Goal: Information Seeking & Learning: Check status

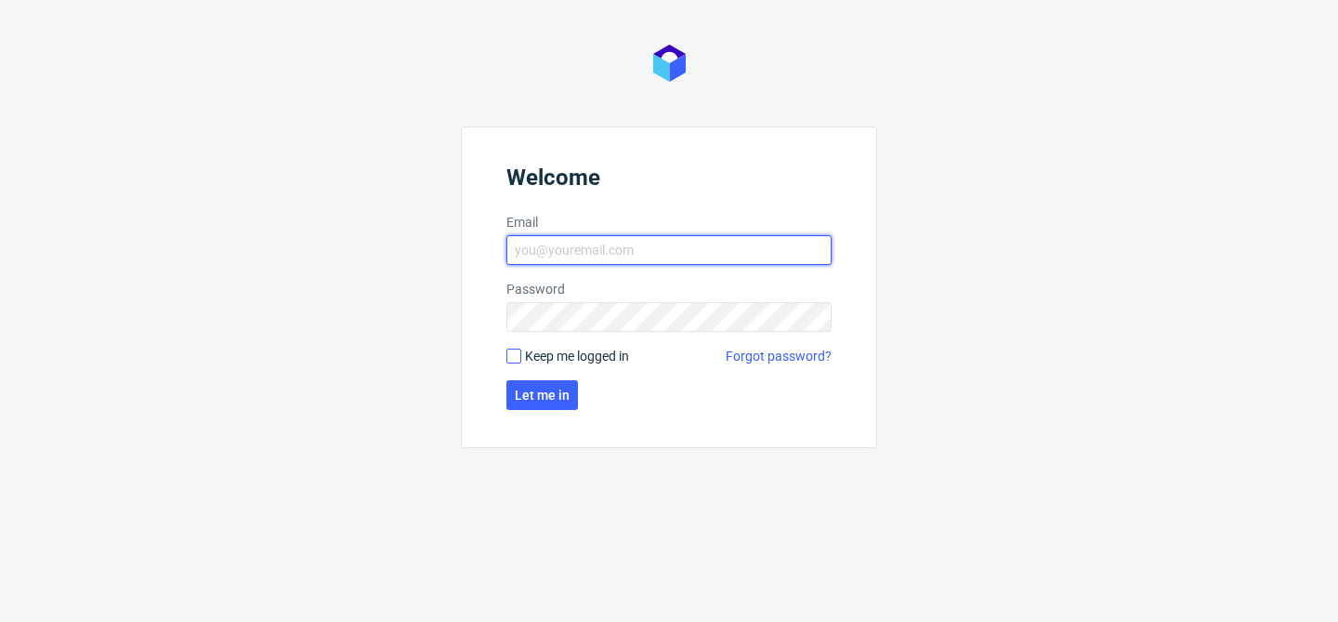
type input "bogna.krystian@packhelp.com"
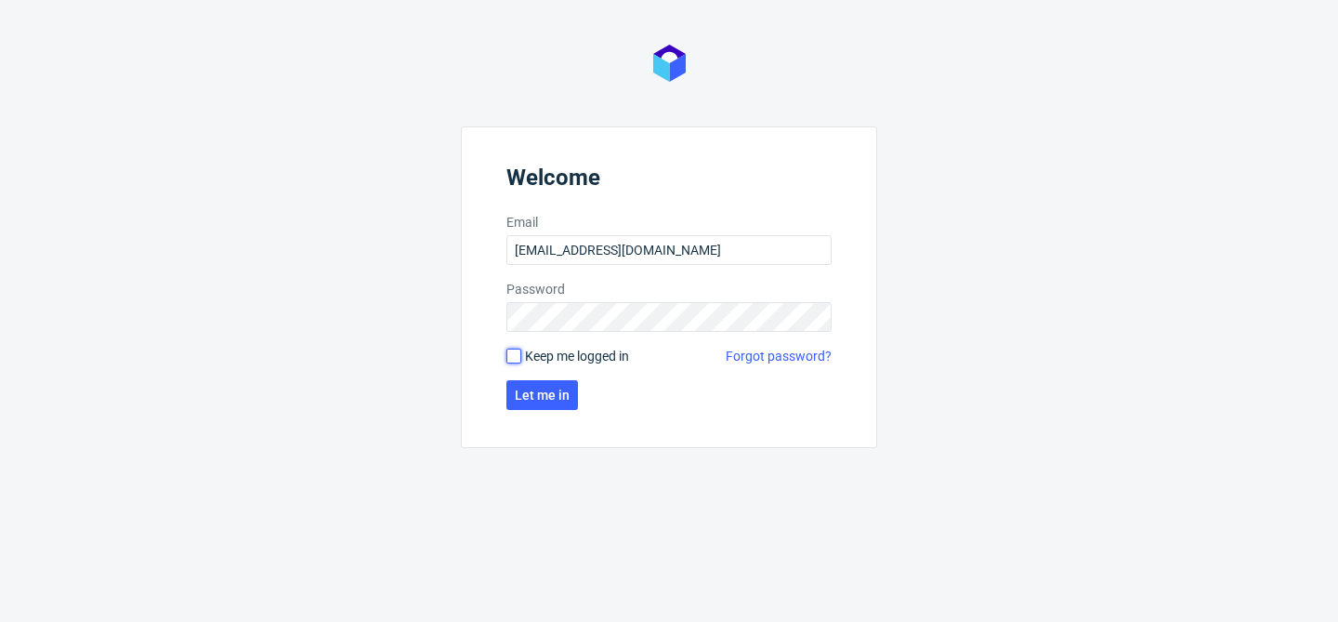
click at [512, 352] on input "Keep me logged in" at bounding box center [514, 356] width 15 height 15
checkbox input "true"
click at [523, 404] on button "Let me in" at bounding box center [543, 395] width 72 height 30
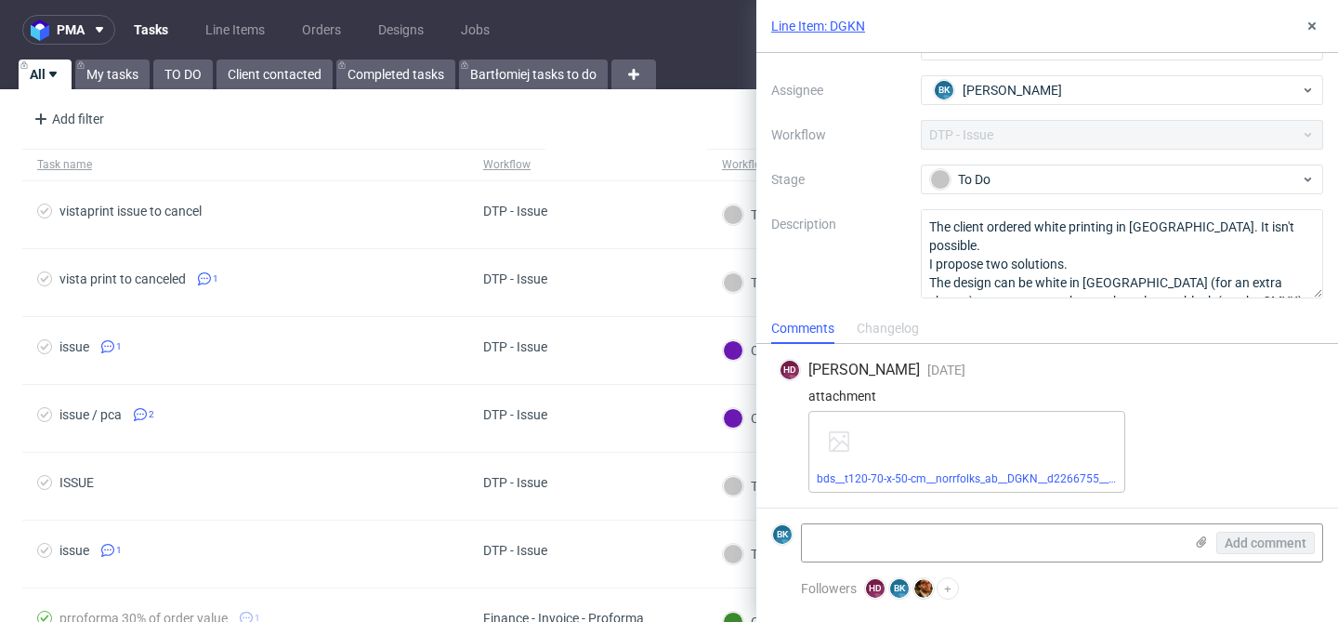
click at [828, 24] on link "Line Item: DGKN" at bounding box center [818, 26] width 94 height 19
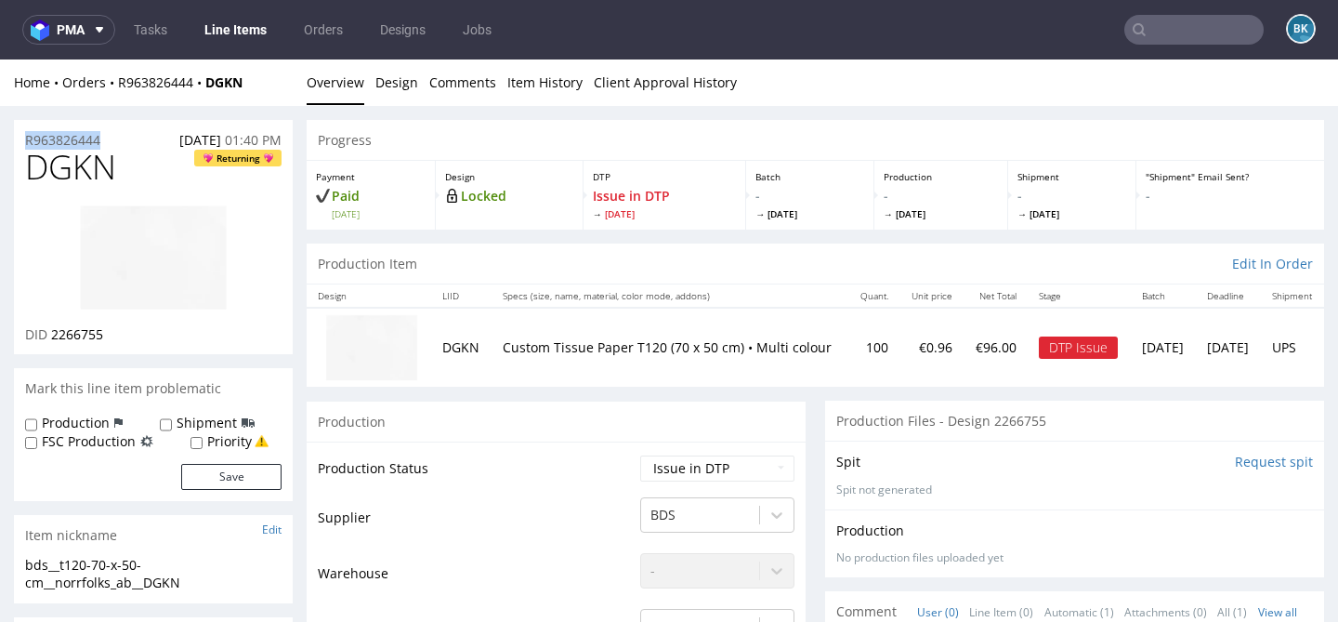
drag, startPoint x: 112, startPoint y: 139, endPoint x: 0, endPoint y: 138, distance: 112.5
copy p "R963826444"
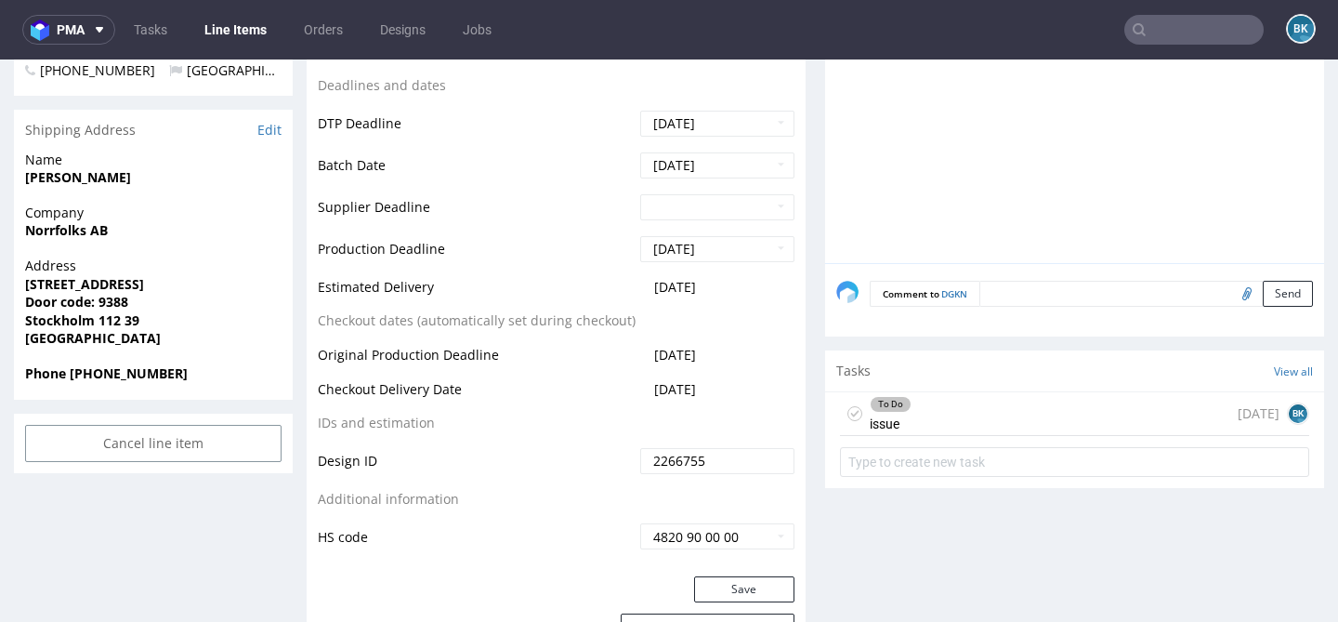
scroll to position [696, 0]
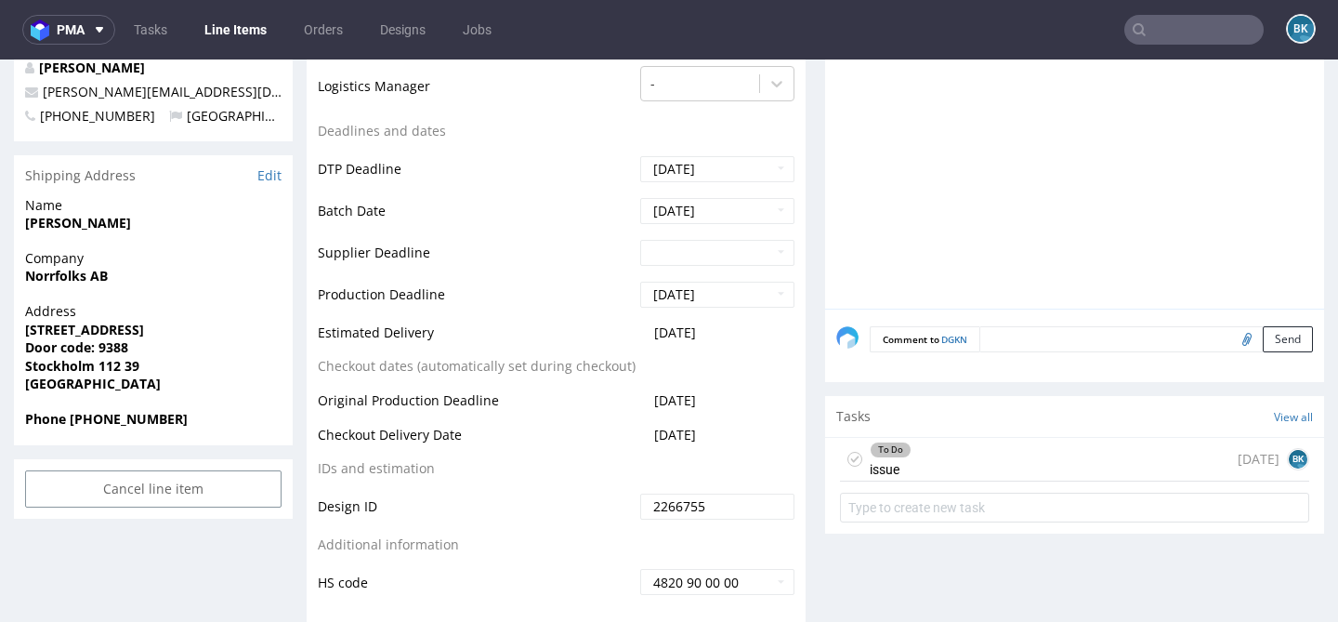
click at [941, 448] on div "To Do issue 3 days ago BK" at bounding box center [1074, 460] width 469 height 44
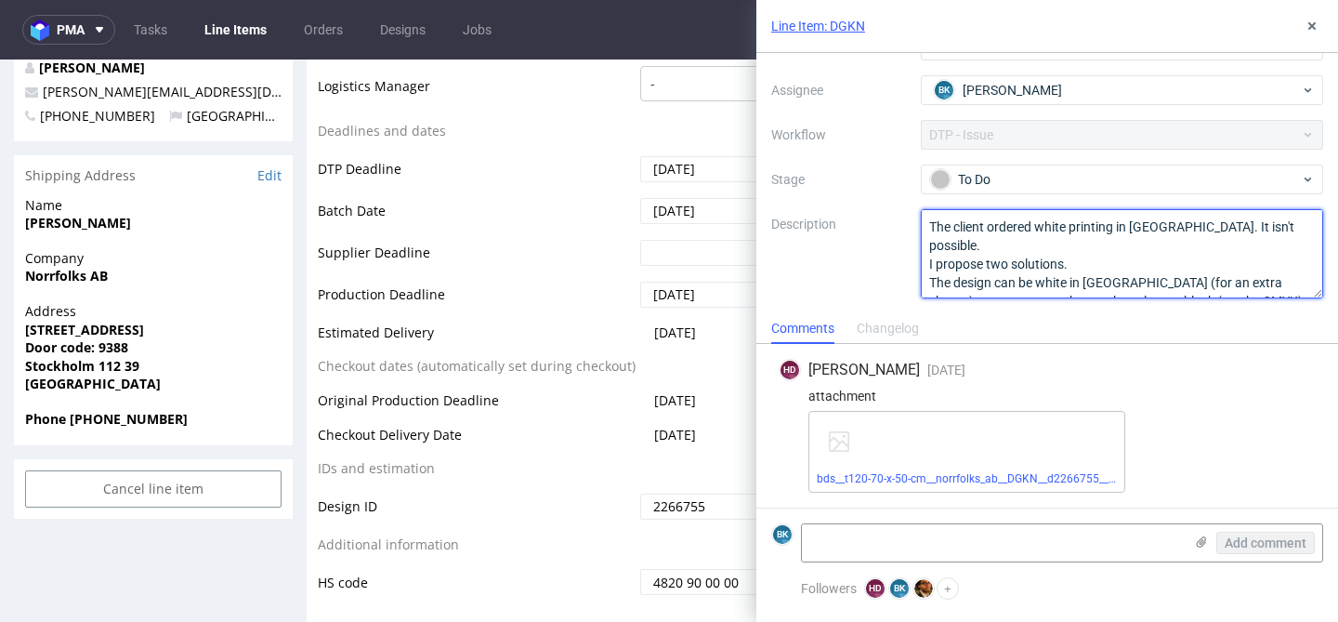
drag, startPoint x: 929, startPoint y: 226, endPoint x: 1237, endPoint y: 282, distance: 312.6
click at [1237, 282] on textarea "The client ordered white printing in CMYK. It isn't possible. I propose two sol…" at bounding box center [1122, 253] width 403 height 89
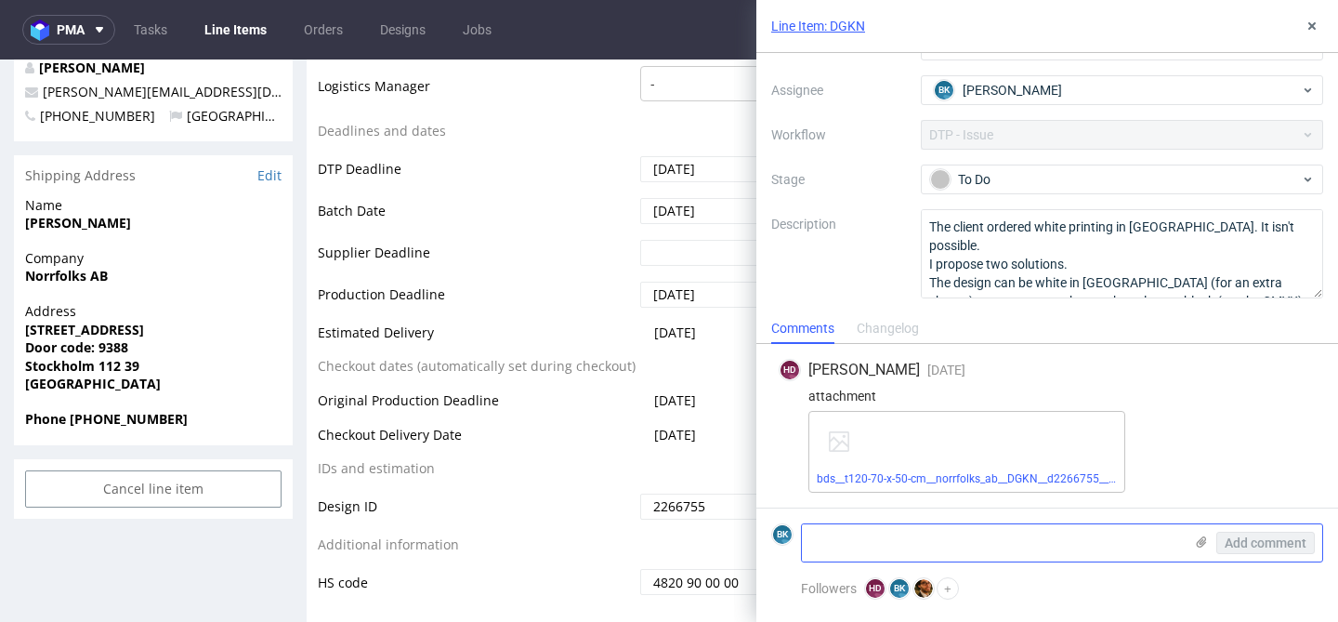
click at [880, 545] on textarea at bounding box center [992, 542] width 381 height 37
paste textarea "https://app-eu1.hubspot.com/contacts/25600958/record/0-5/239565601991/"
type textarea "https://app-eu1.hubspot.com/contacts/25600958/record/0-5/239565601991/"
click at [1248, 533] on button "Add comment" at bounding box center [1266, 543] width 99 height 22
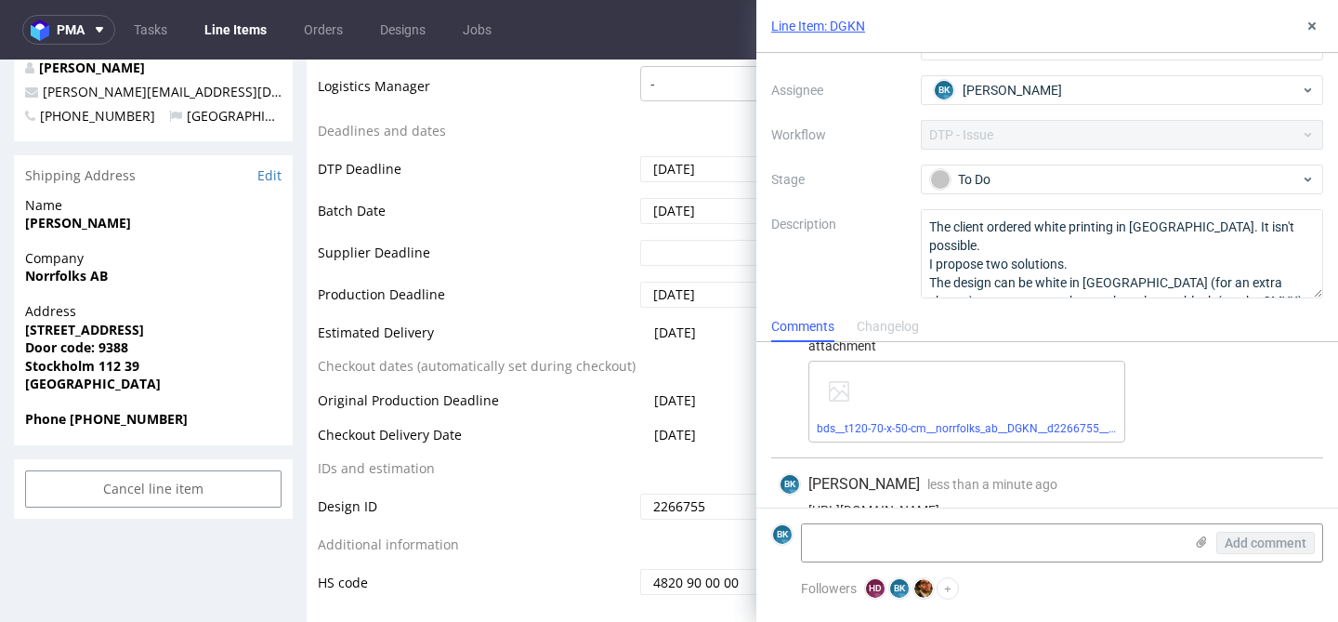
scroll to position [80, 0]
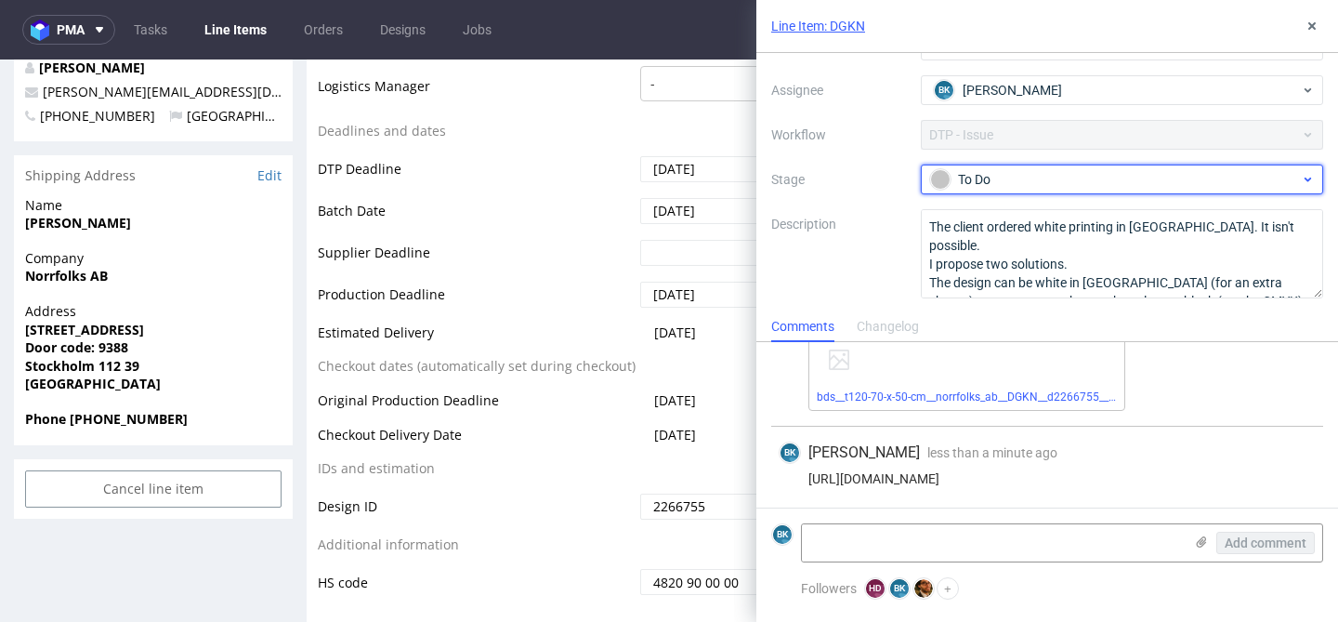
click at [1039, 177] on div "To Do" at bounding box center [1115, 179] width 370 height 20
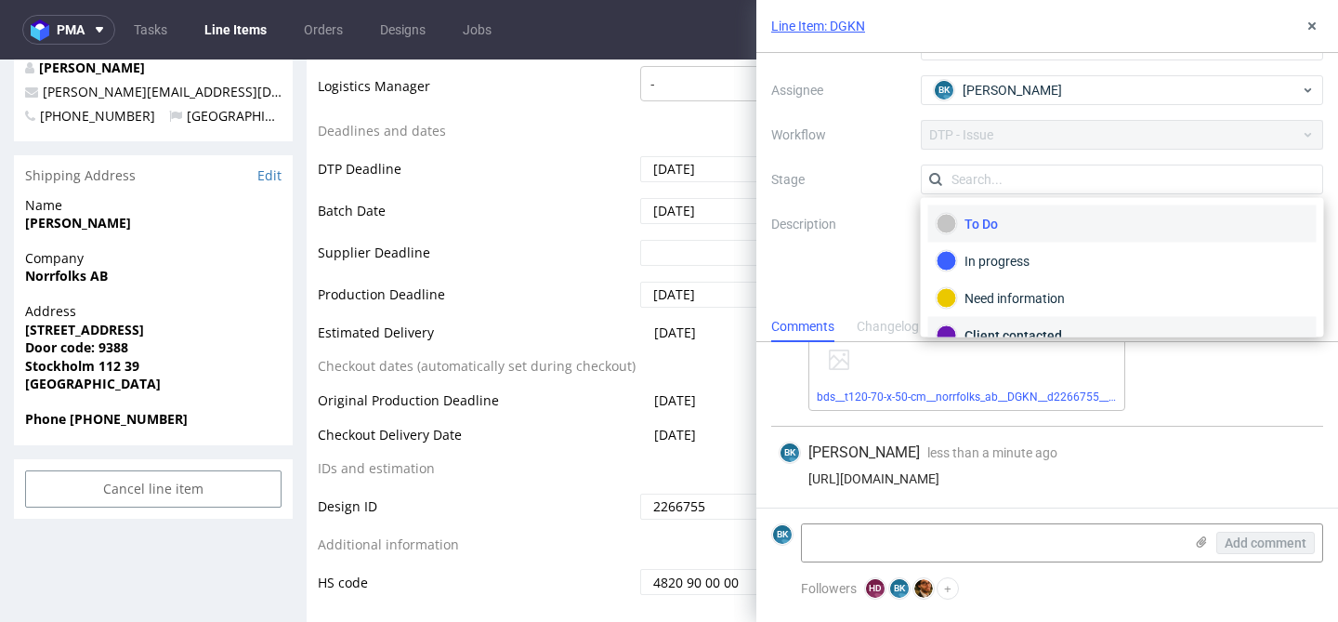
click at [1027, 325] on div "Client contacted" at bounding box center [1123, 335] width 372 height 20
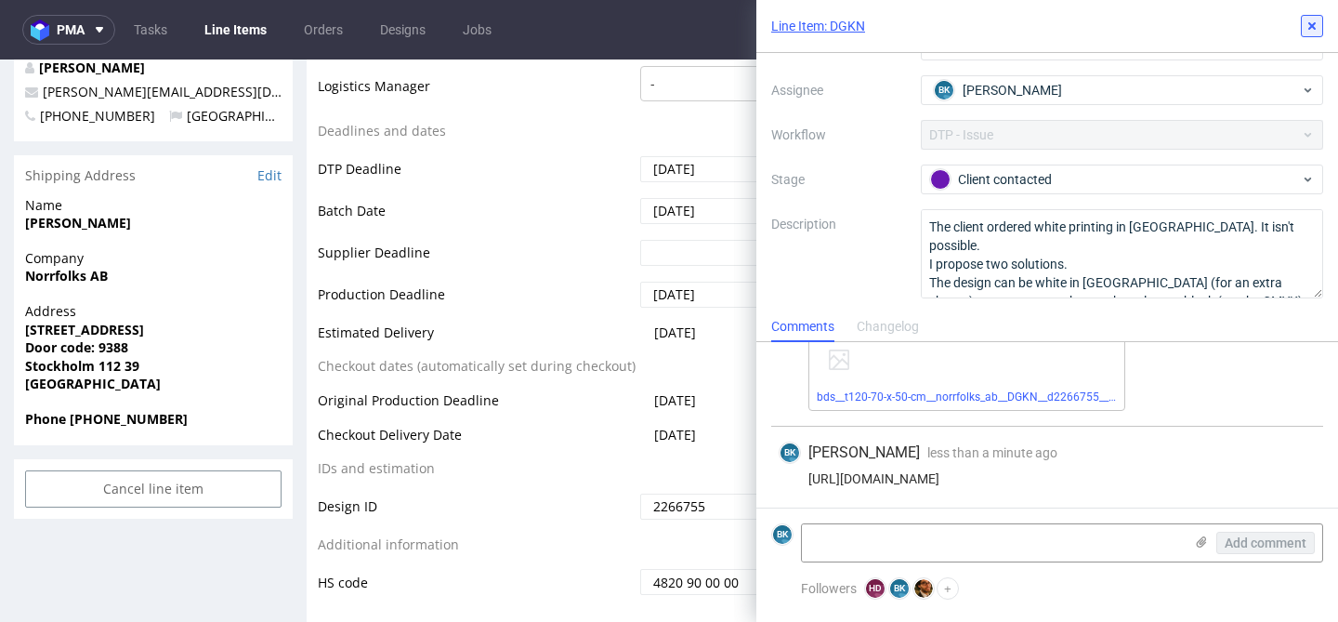
click at [1311, 27] on use at bounding box center [1312, 25] width 7 height 7
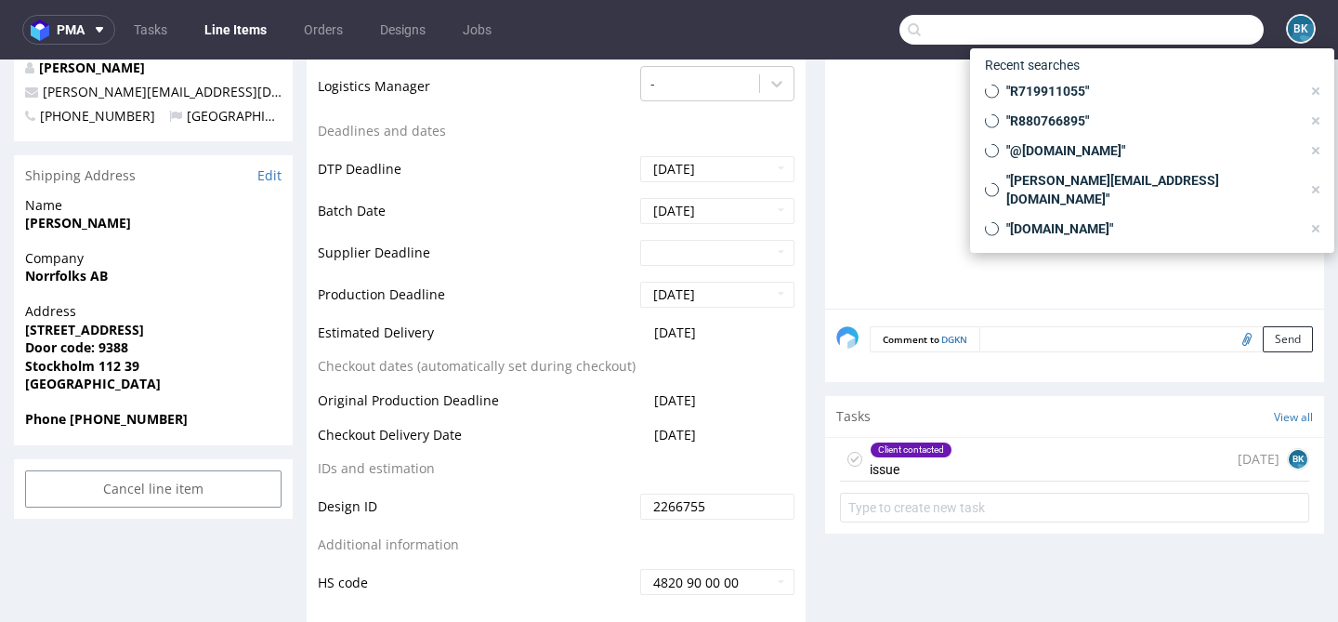
click at [1175, 33] on input "text" at bounding box center [1082, 30] width 364 height 30
paste input "[EMAIL_ADDRESS][DOMAIN_NAME]"
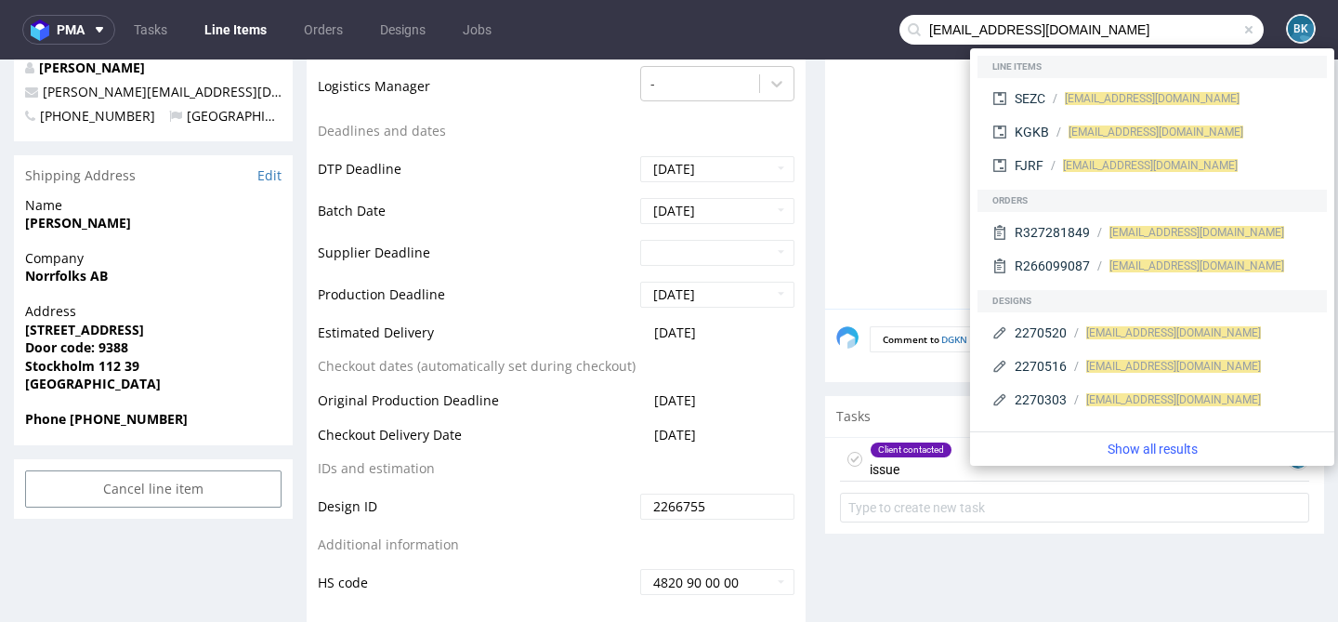
type input "[EMAIL_ADDRESS][DOMAIN_NAME]"
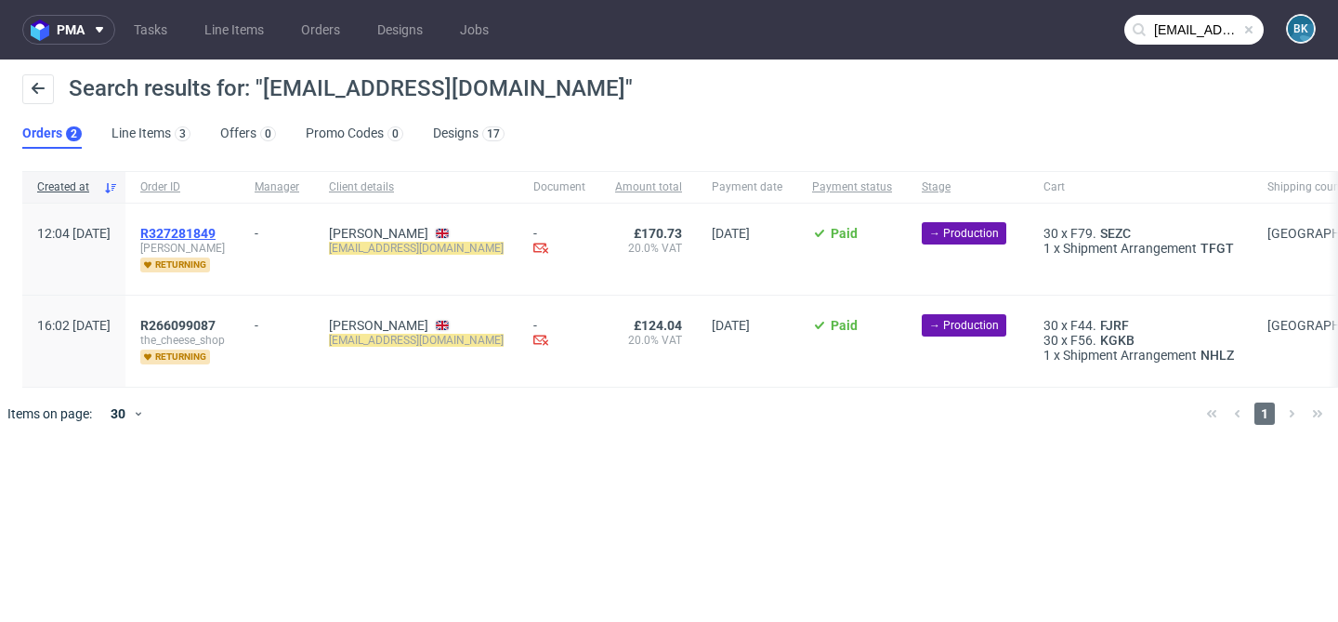
click at [216, 230] on span "R327281849" at bounding box center [177, 233] width 75 height 15
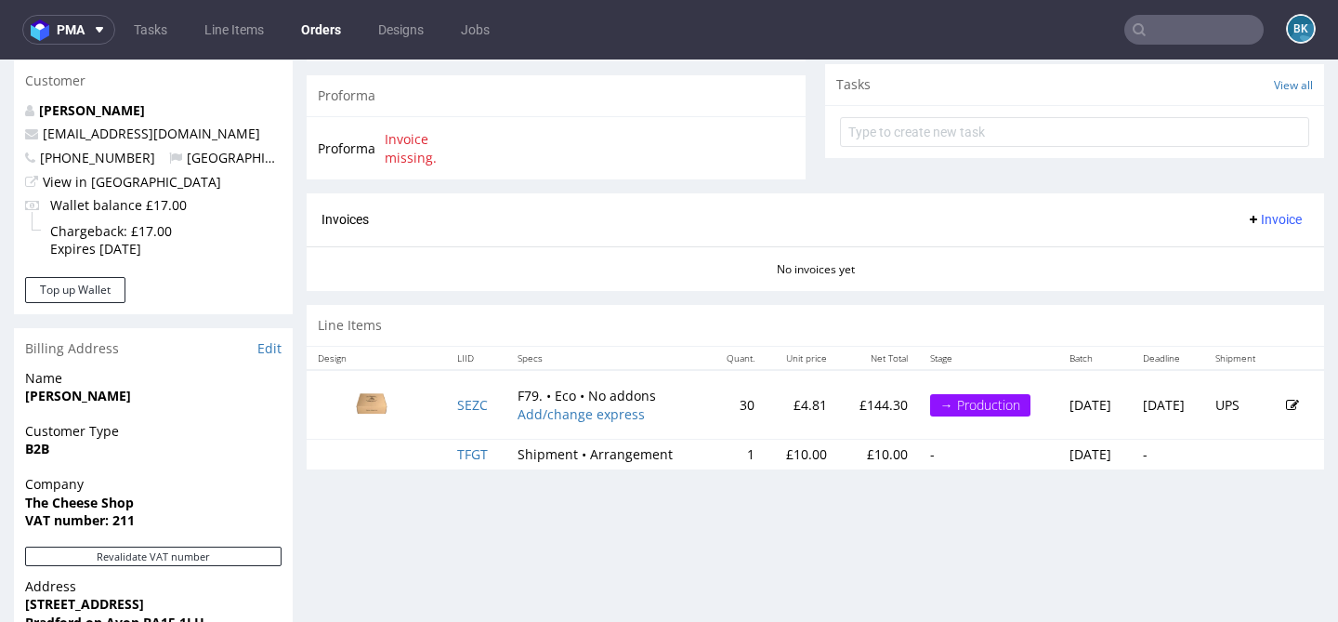
scroll to position [677, 0]
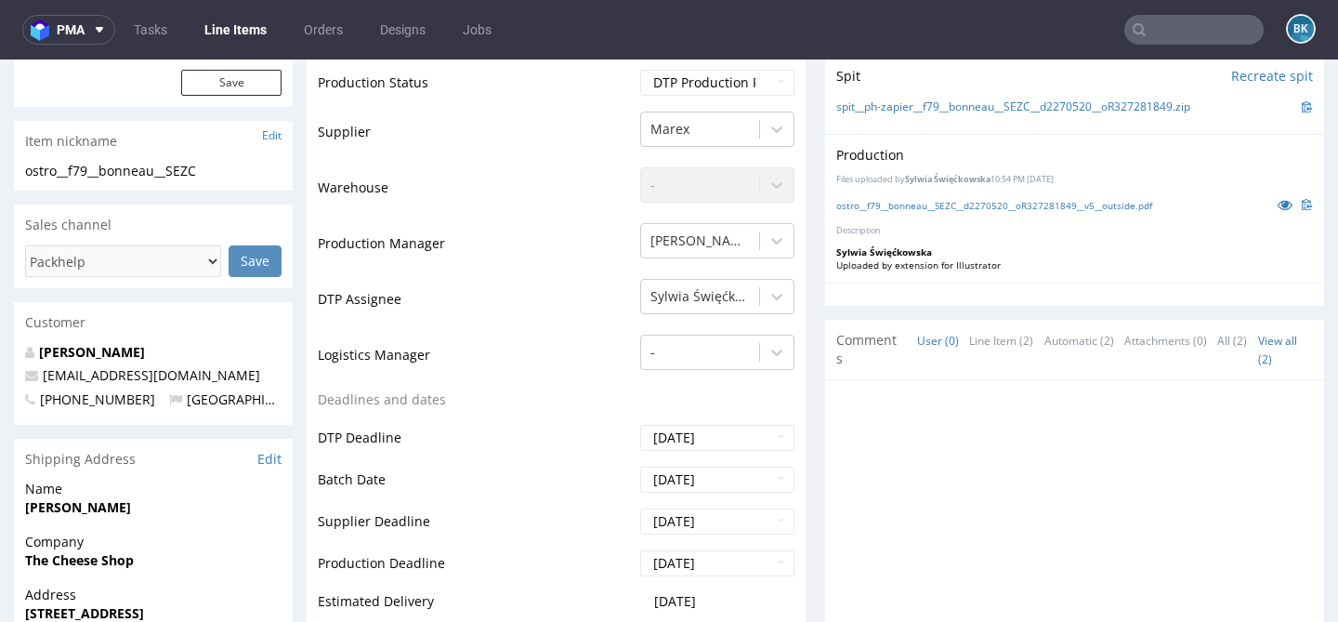
scroll to position [368, 0]
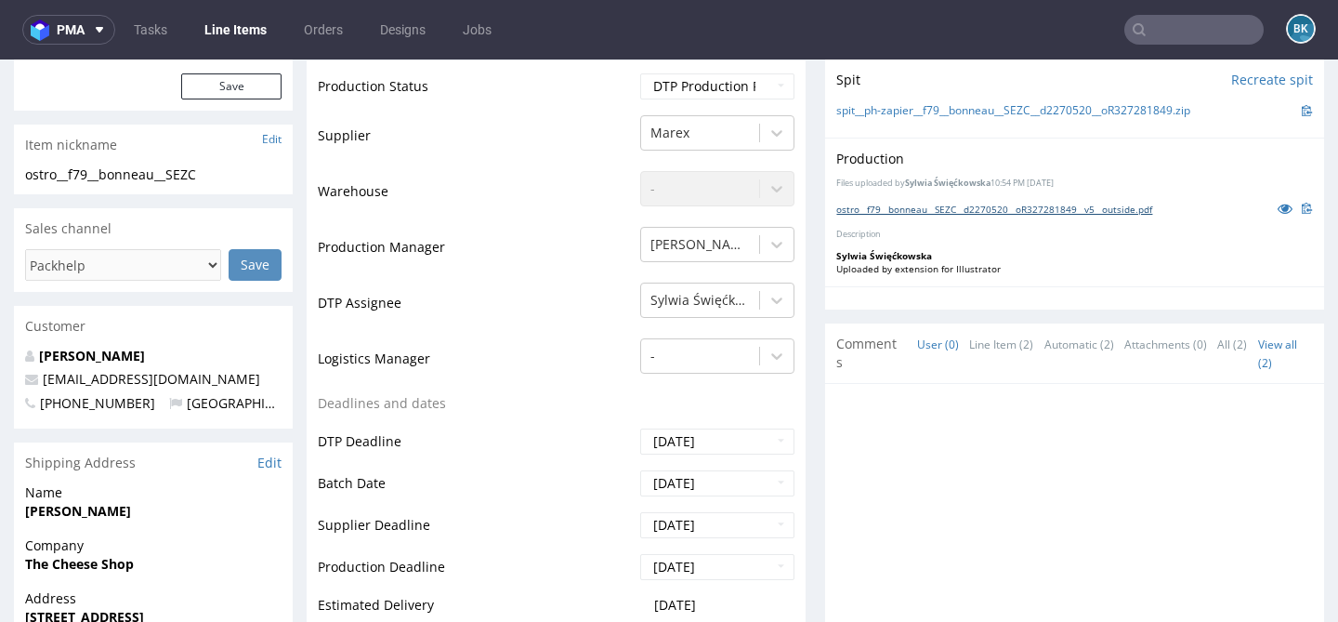
click at [1098, 206] on link "ostro__f79__bonneau__SEZC__d2270520__oR327281849__v5__outside.pdf" at bounding box center [994, 209] width 316 height 13
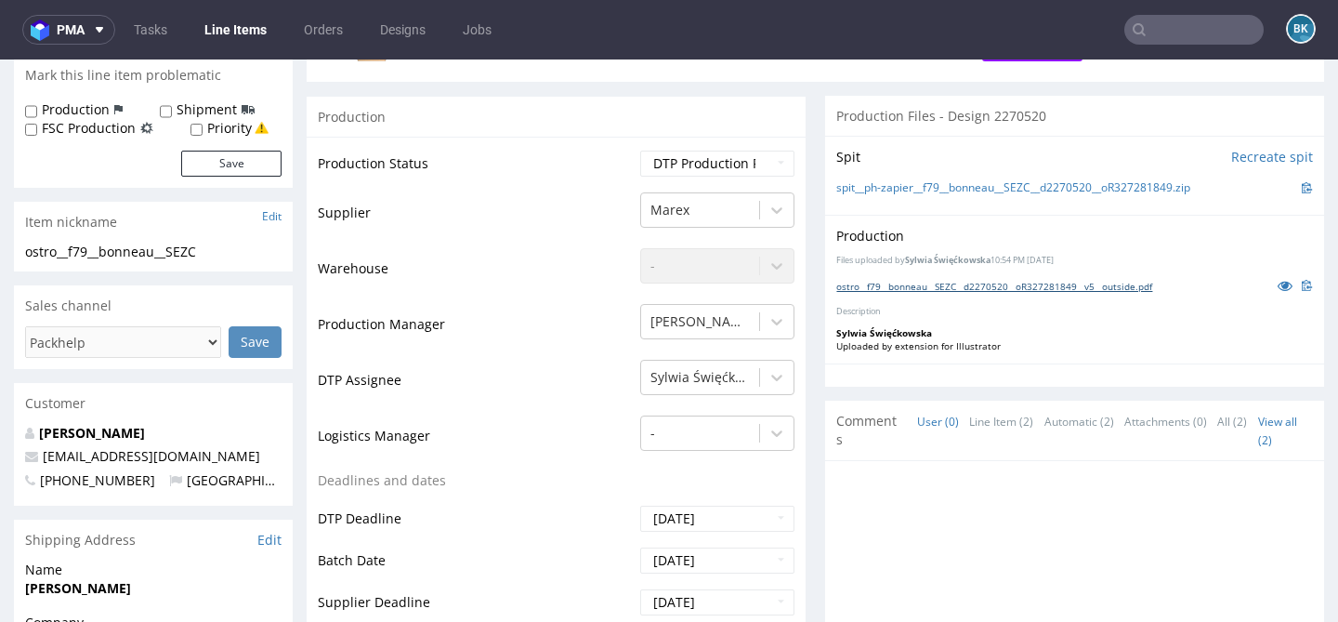
scroll to position [0, 0]
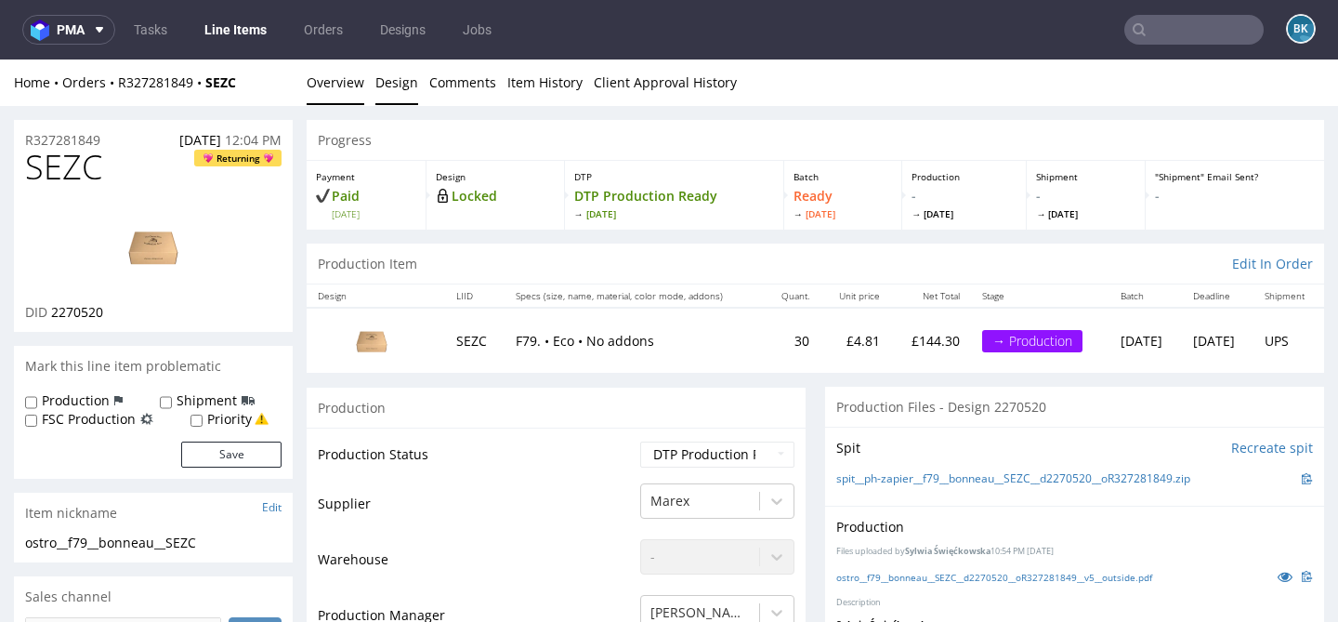
click at [392, 82] on link "Design" at bounding box center [396, 82] width 43 height 46
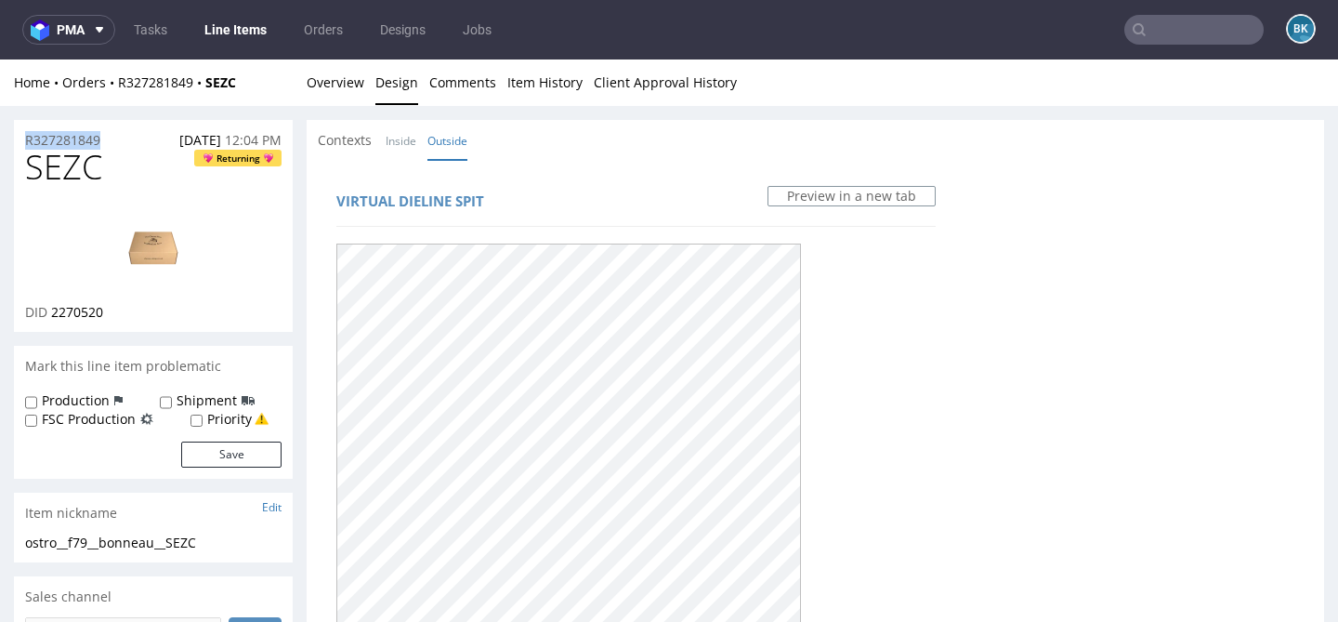
drag, startPoint x: 114, startPoint y: 138, endPoint x: 0, endPoint y: 138, distance: 114.3
copy p "R327281849"
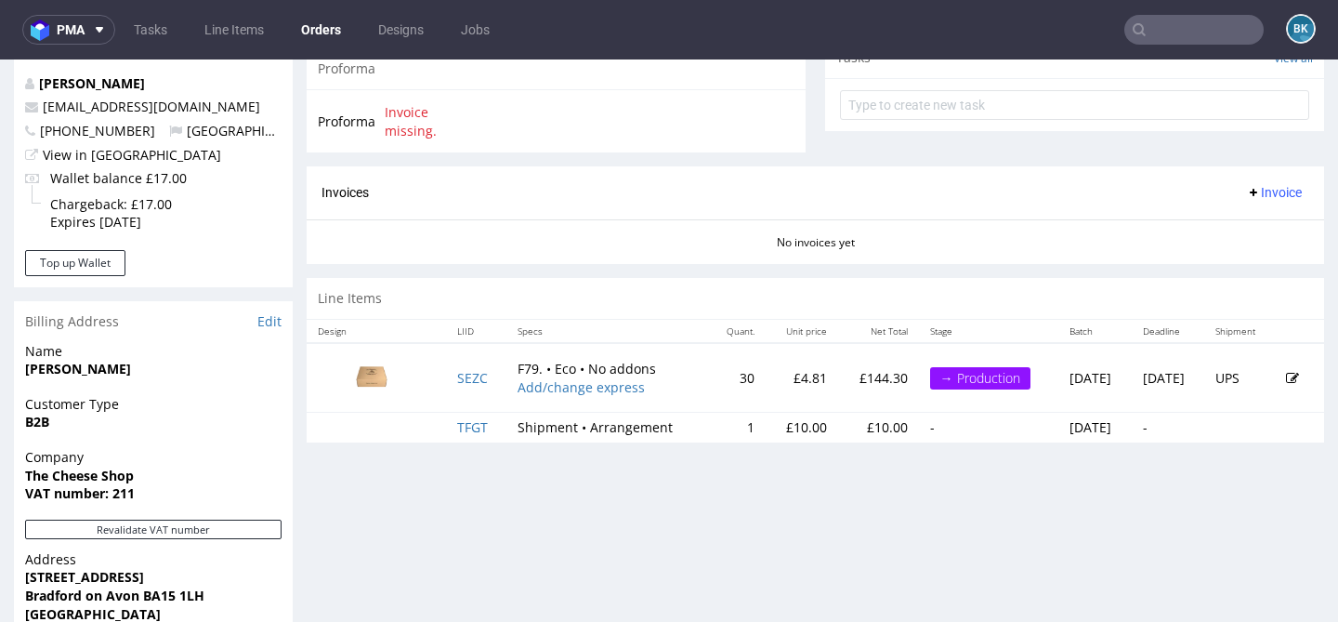
scroll to position [690, 0]
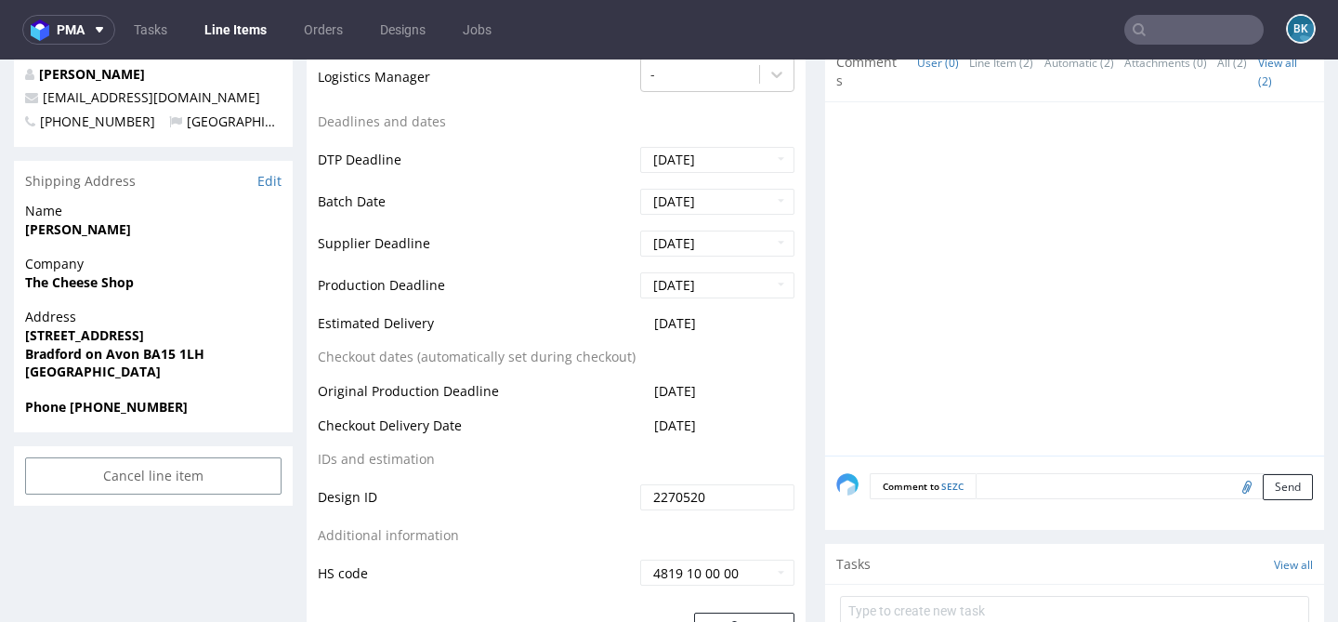
scroll to position [665, 0]
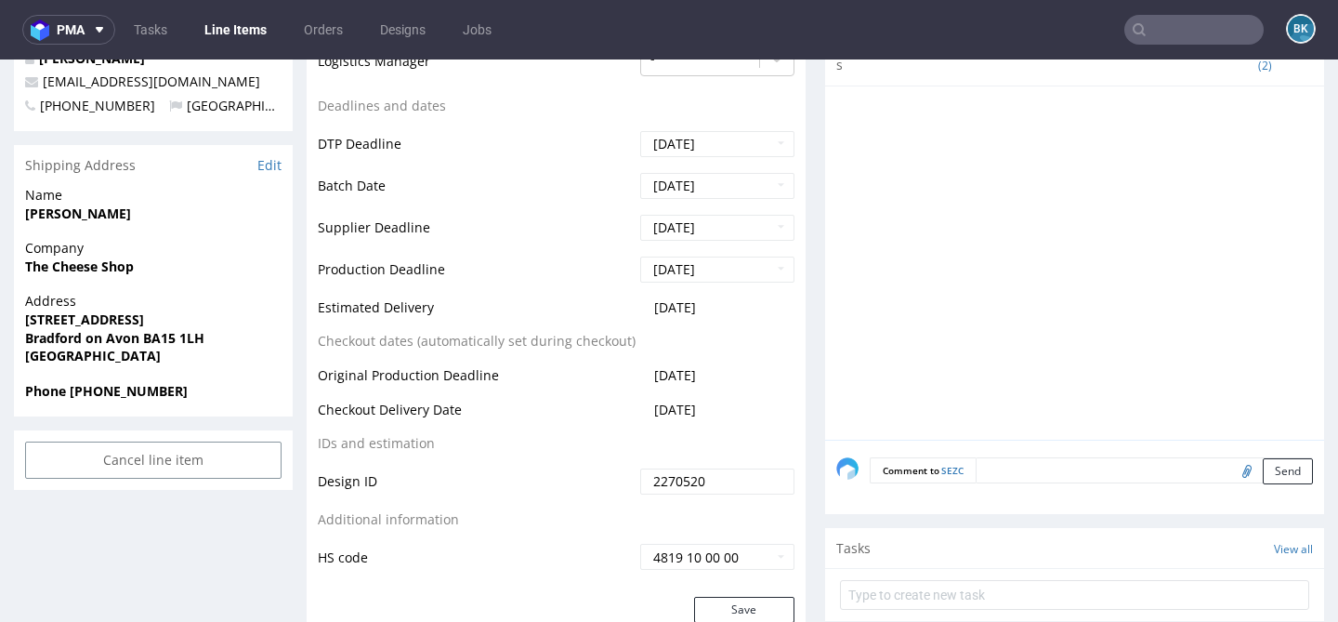
click at [1170, 29] on input "text" at bounding box center [1194, 30] width 139 height 30
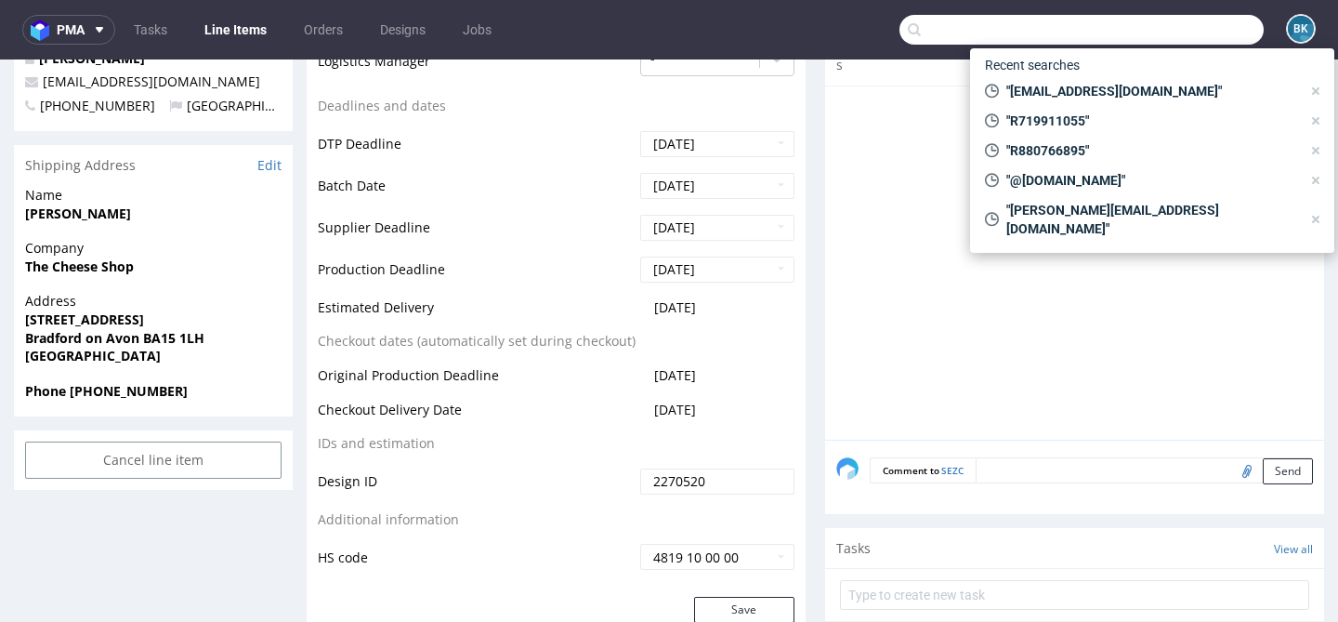
paste input "R489632271"
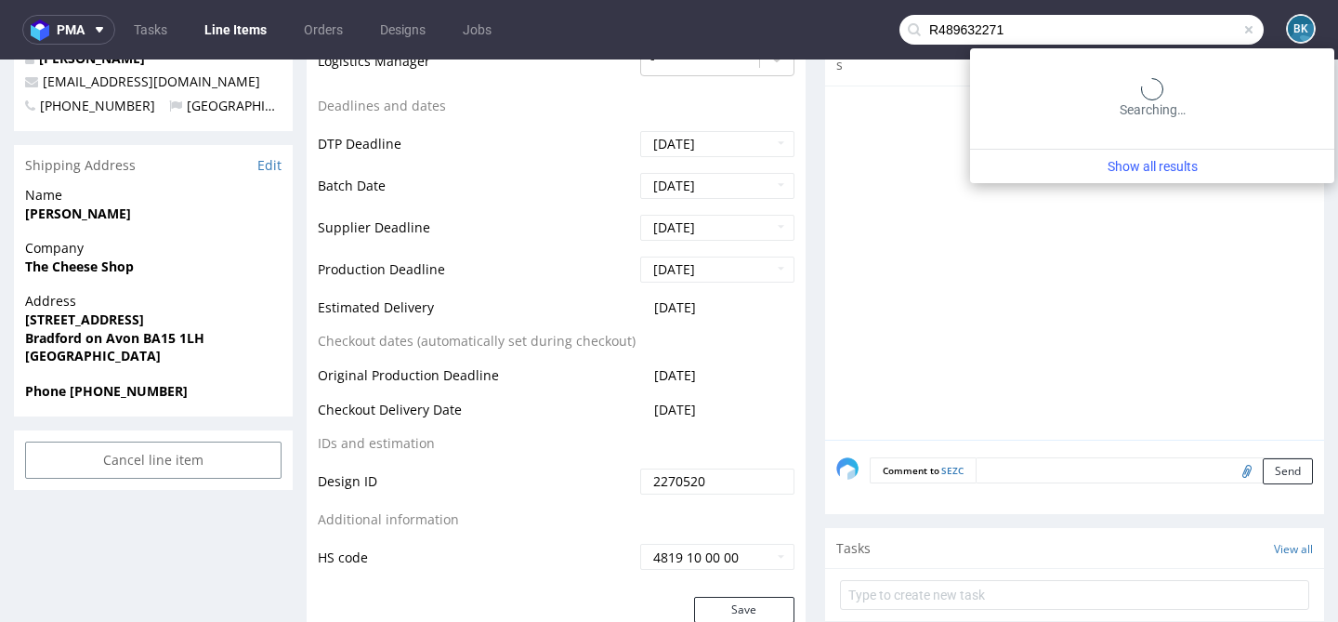
type input "R489632271"
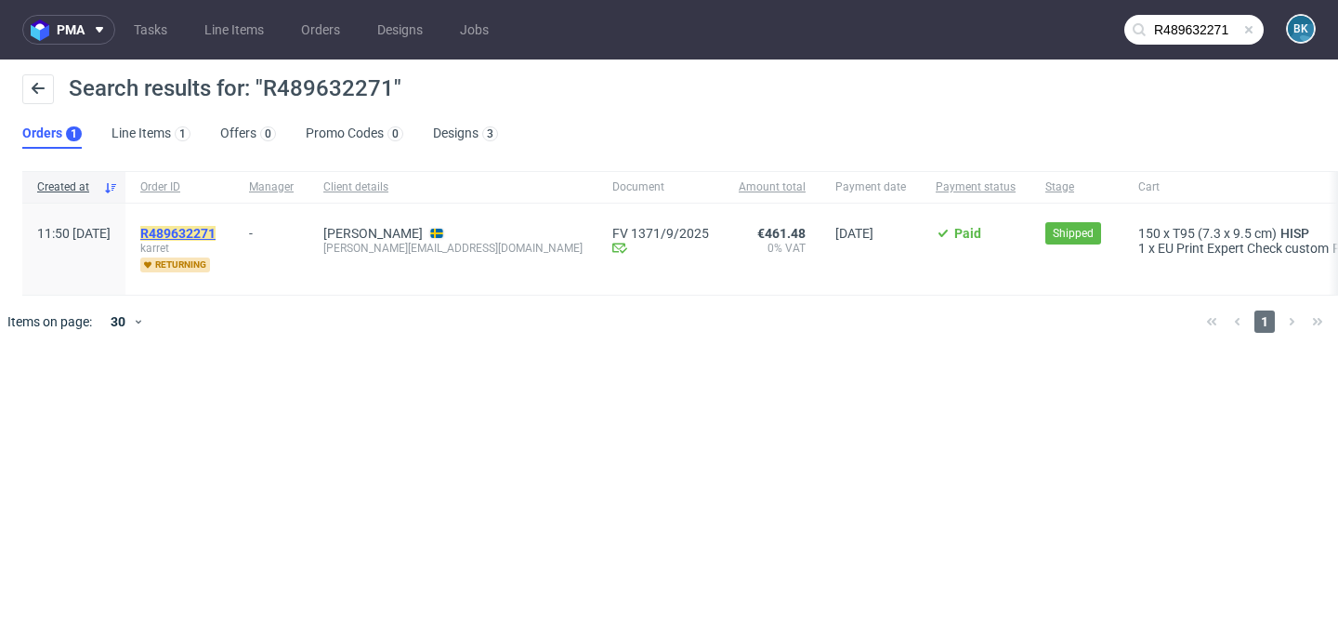
click at [216, 226] on mark "R489632271" at bounding box center [177, 233] width 75 height 15
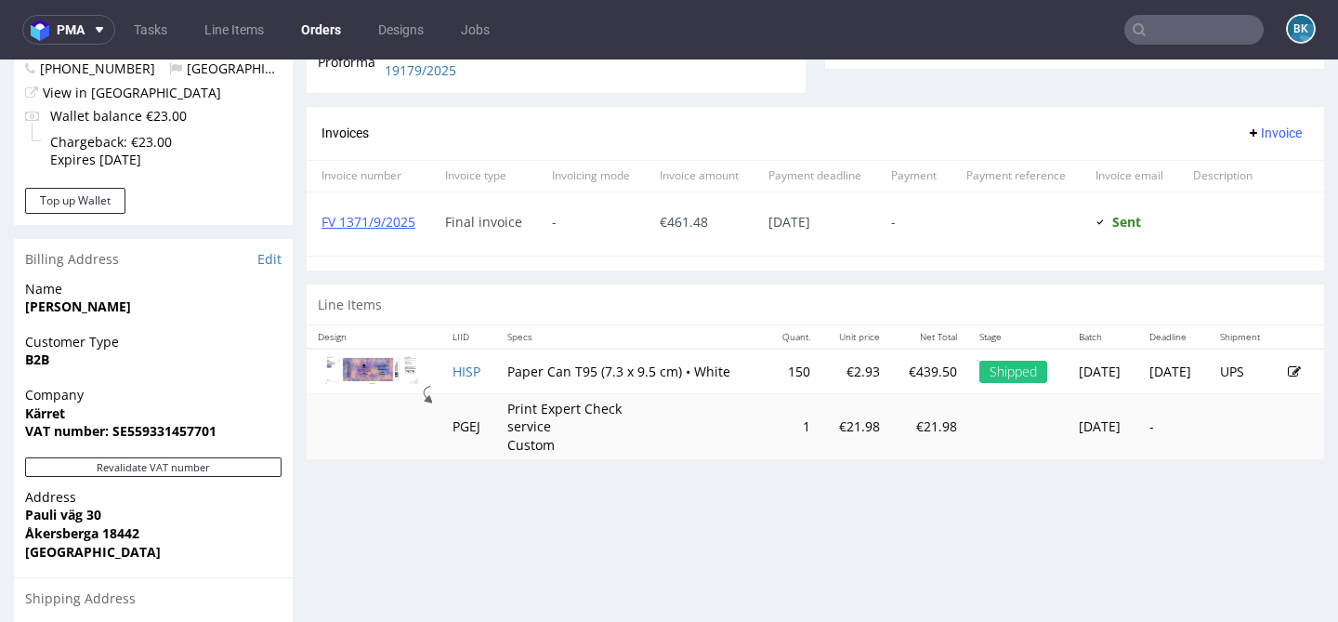
scroll to position [752, 0]
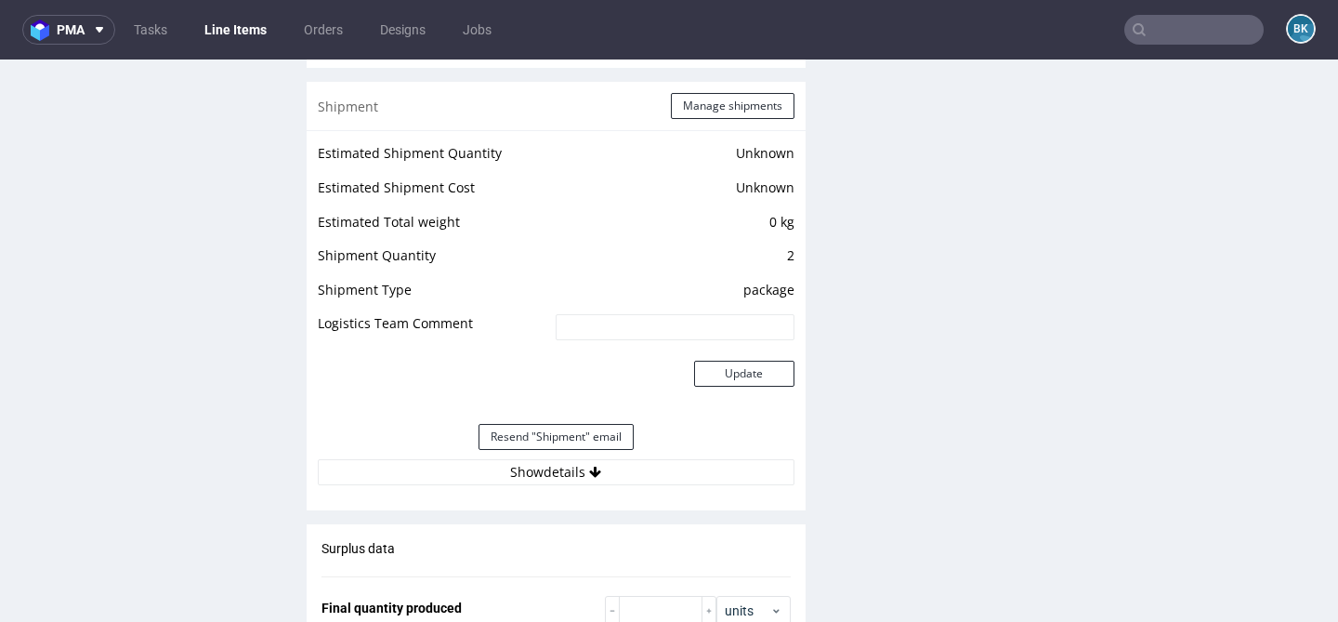
scroll to position [1977, 0]
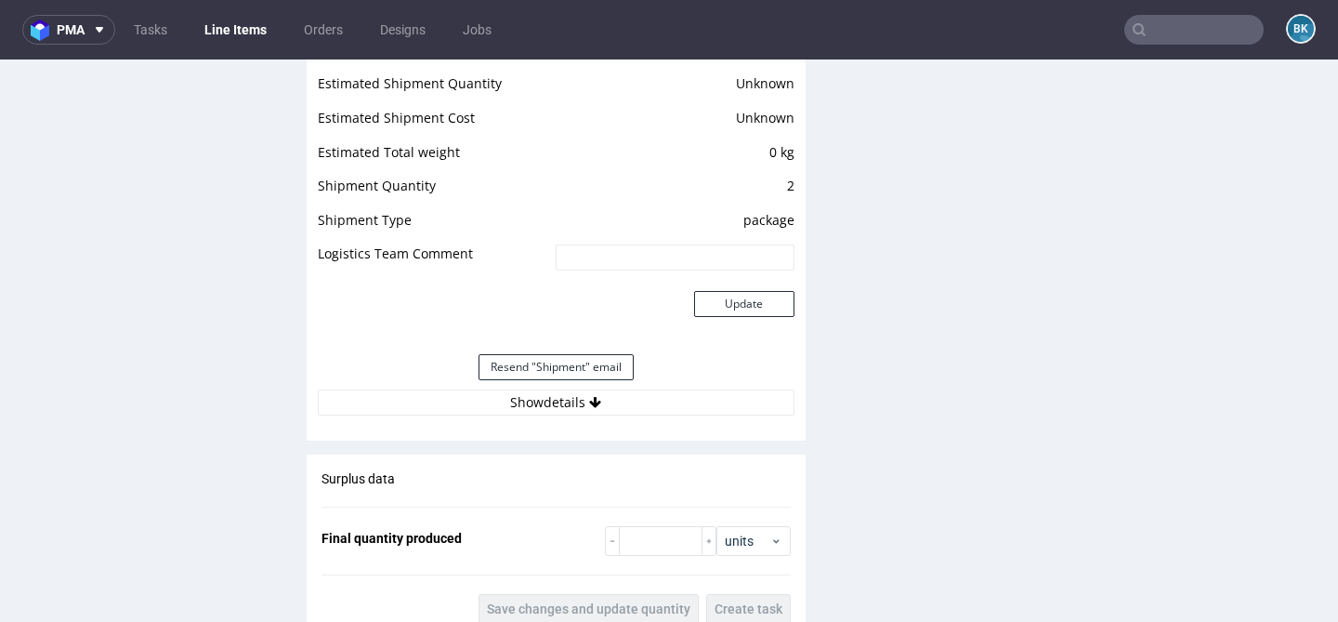
click at [553, 422] on div "Estimated Shipment Quantity Unknown Estimated Shipment Cost Unknown Estimated T…" at bounding box center [556, 243] width 499 height 366
click at [549, 389] on div "Estimated Shipment Quantity Unknown Estimated Shipment Cost Unknown Estimated T…" at bounding box center [556, 243] width 499 height 366
click at [533, 403] on button "Show details" at bounding box center [556, 402] width 477 height 26
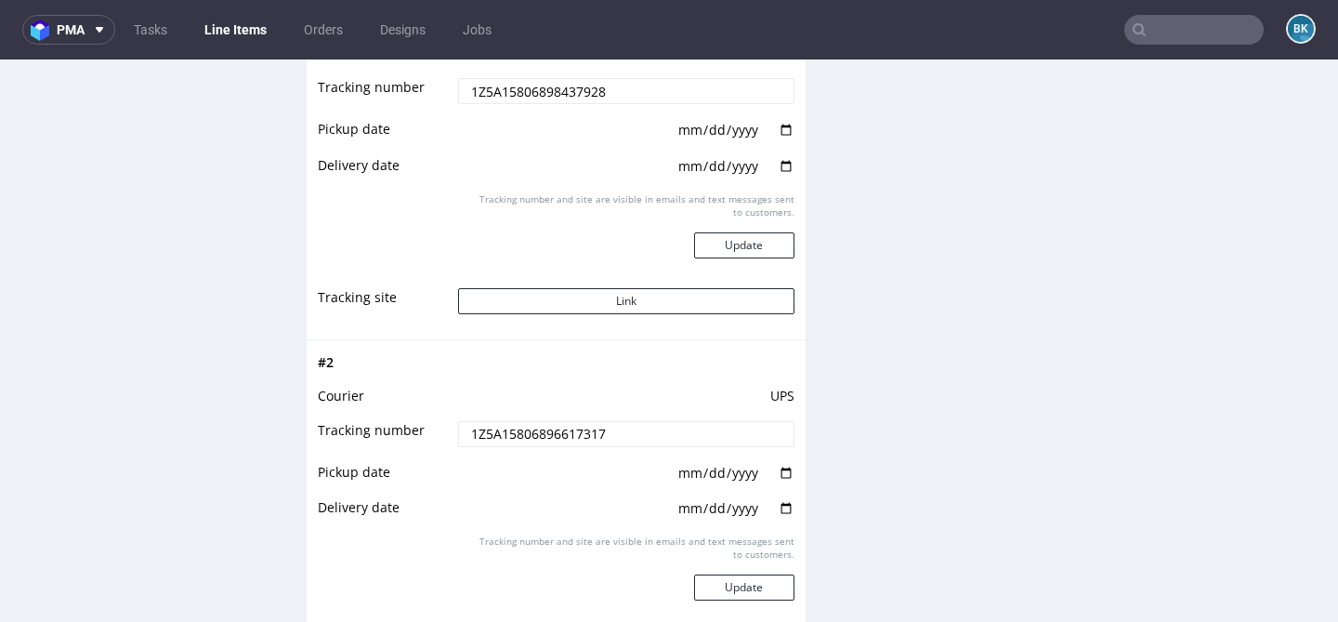
scroll to position [2413, 0]
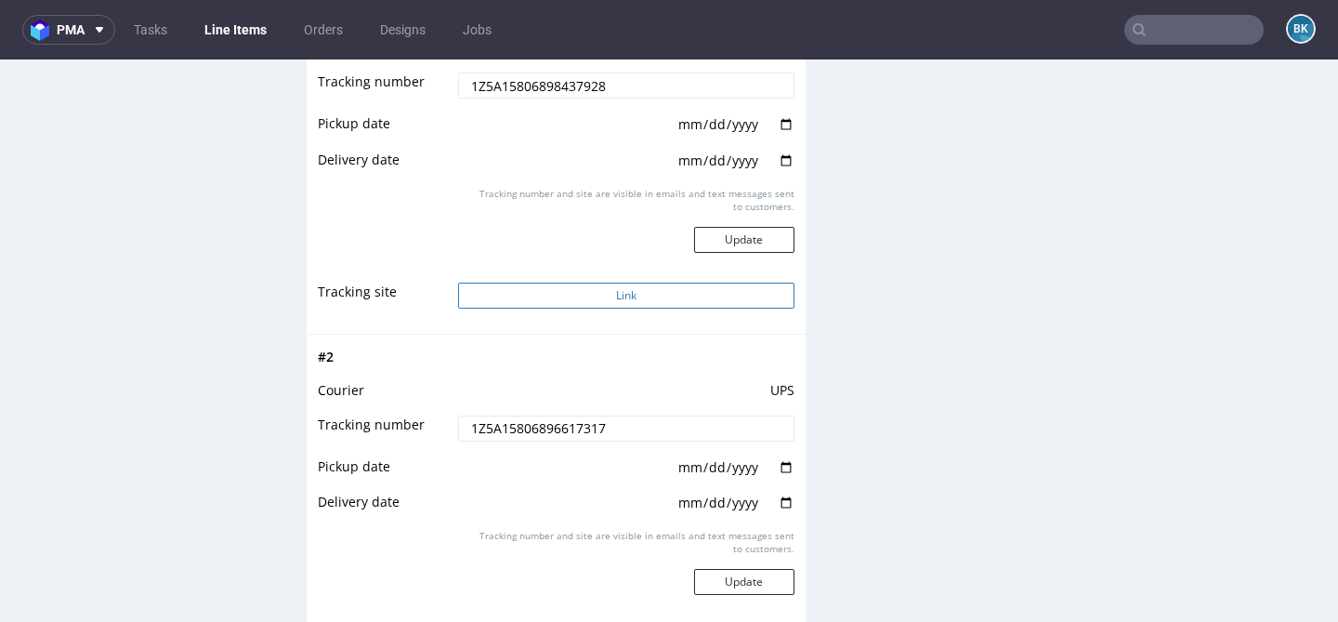
click at [615, 297] on button "Link" at bounding box center [626, 296] width 336 height 26
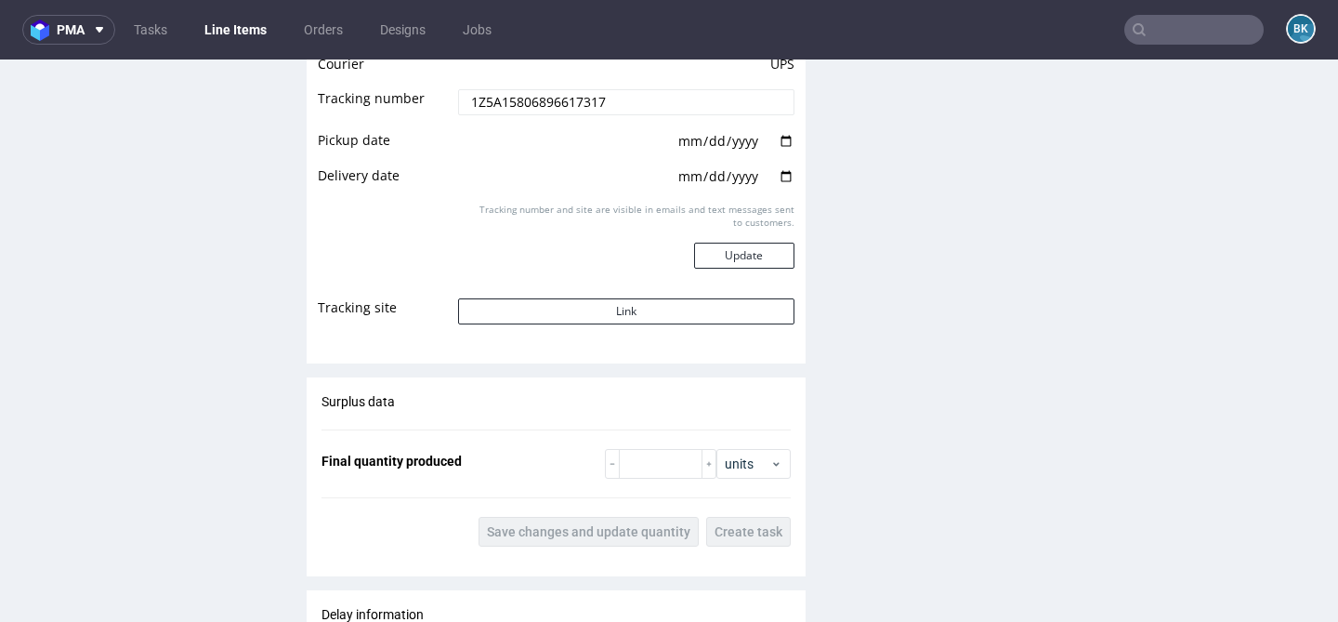
scroll to position [2747, 0]
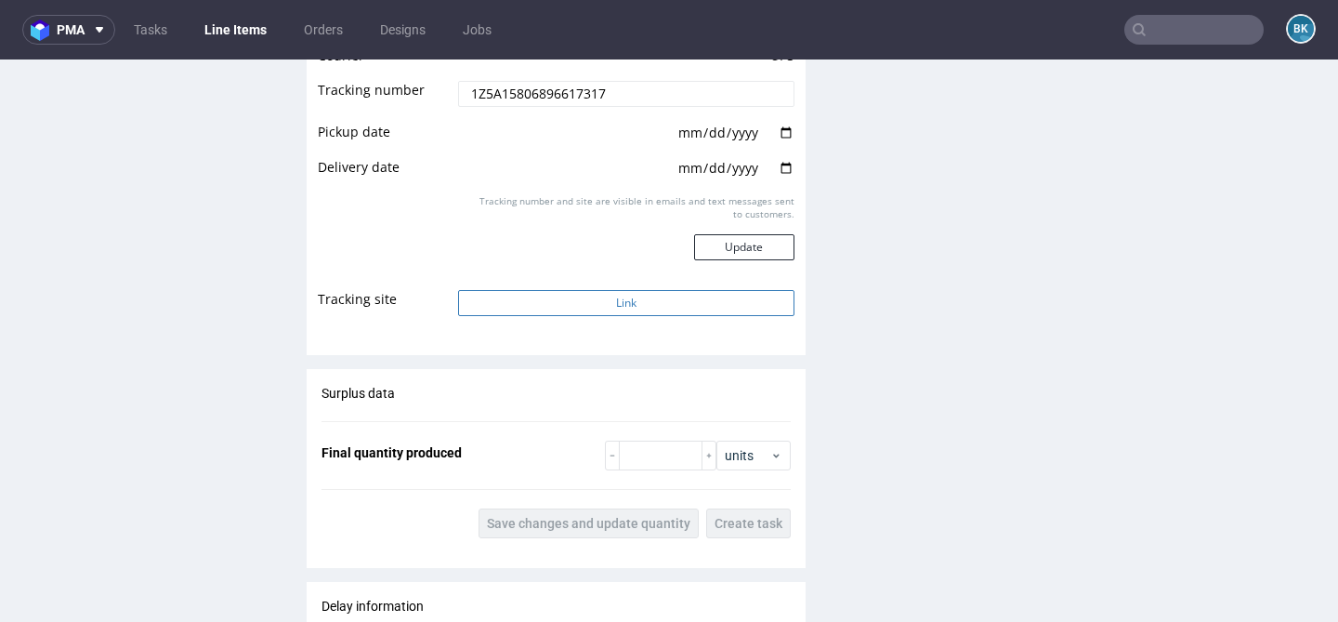
click at [602, 301] on button "Link" at bounding box center [626, 303] width 336 height 26
click at [1155, 20] on input "text" at bounding box center [1194, 30] width 139 height 30
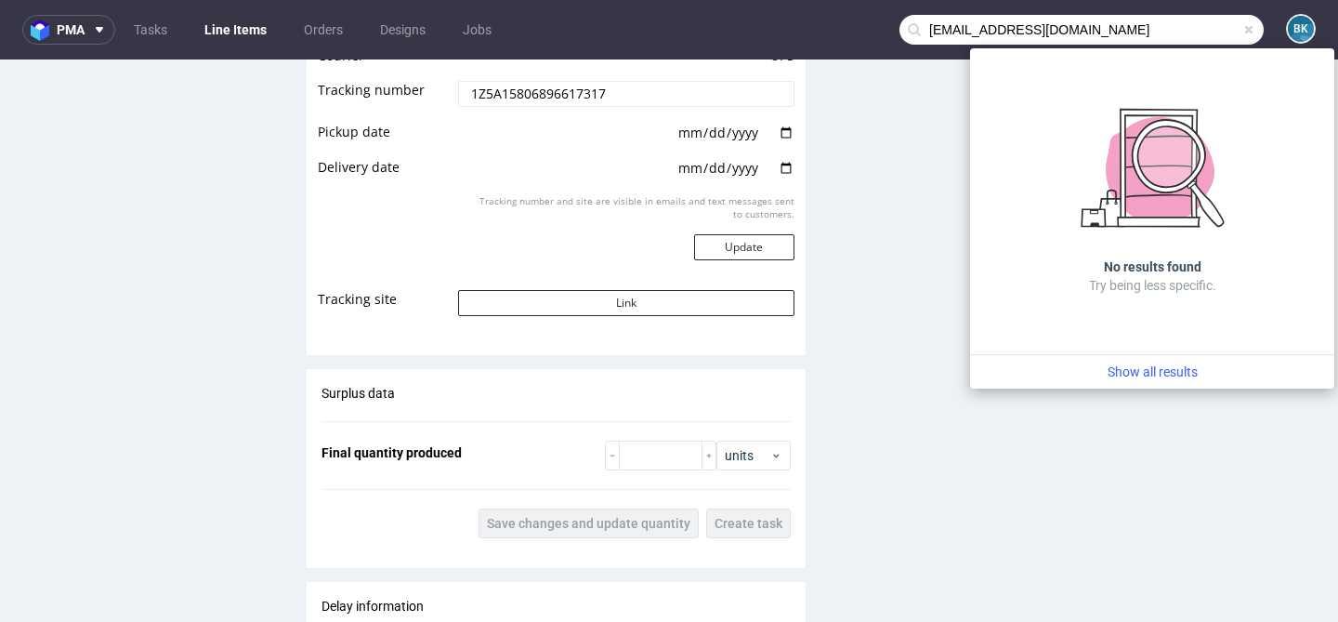
click at [986, 26] on input "mkucharska@drogerienatura.pl" at bounding box center [1082, 30] width 364 height 30
drag, startPoint x: 985, startPoint y: 26, endPoint x: 884, endPoint y: 24, distance: 101.3
click at [900, 24] on div "mkucharska@drogerienatura.pl" at bounding box center [1082, 30] width 364 height 30
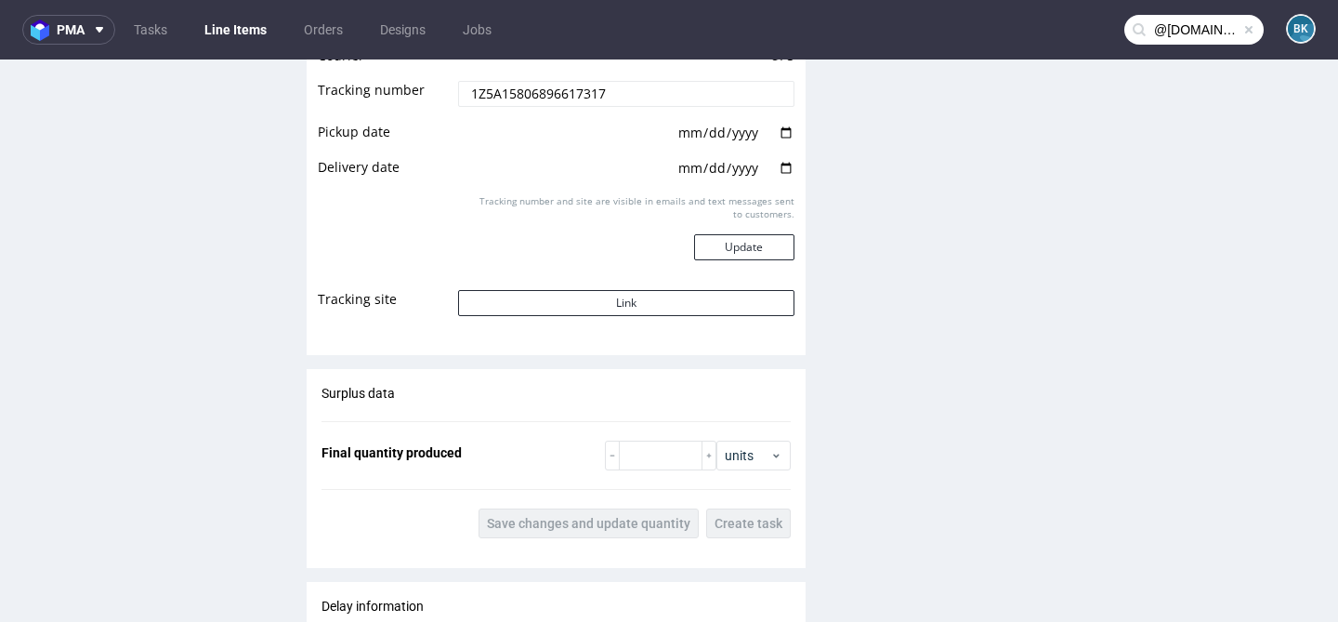
type input "@drogerienatura.pl"
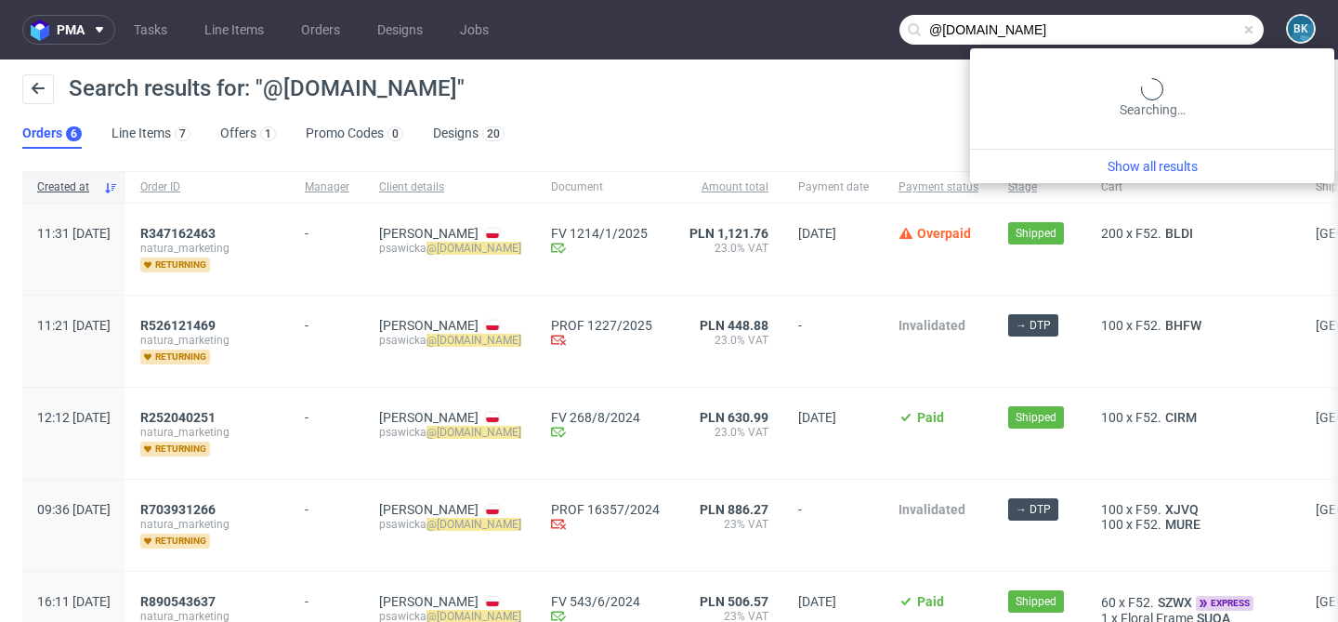
click at [1200, 32] on input "@drogerienatura.pl" at bounding box center [1082, 30] width 364 height 30
click at [1242, 29] on span at bounding box center [1249, 29] width 15 height 15
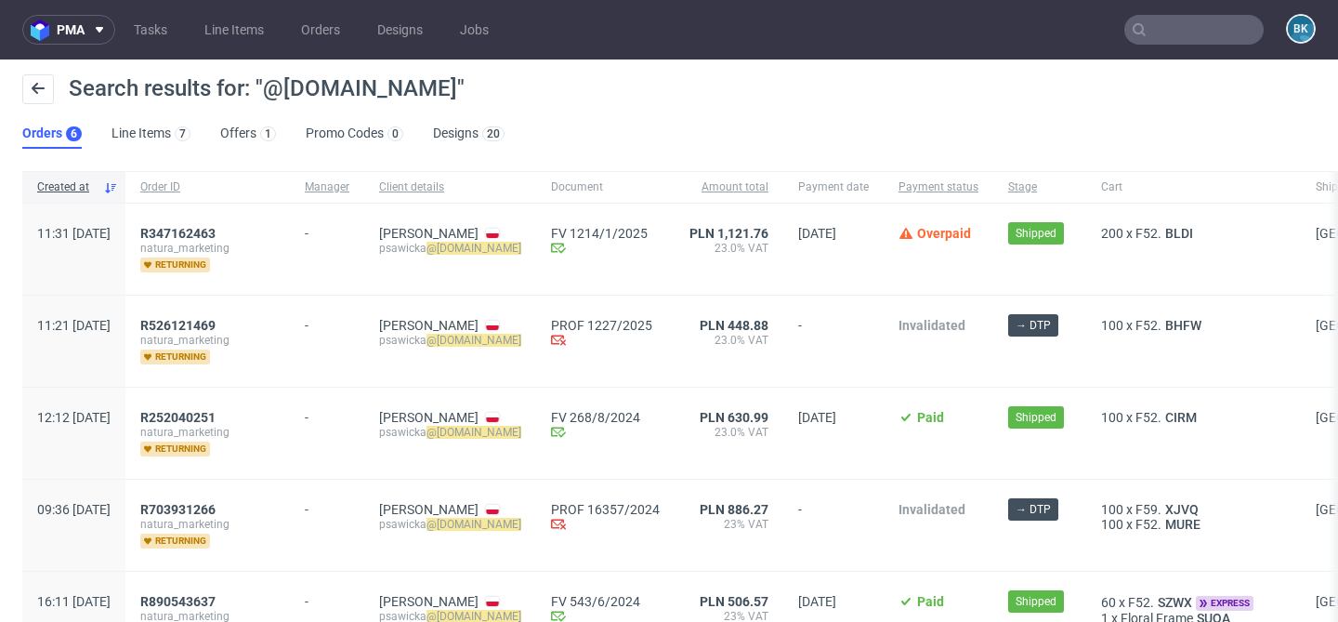
click at [1177, 22] on input "text" at bounding box center [1194, 30] width 139 height 30
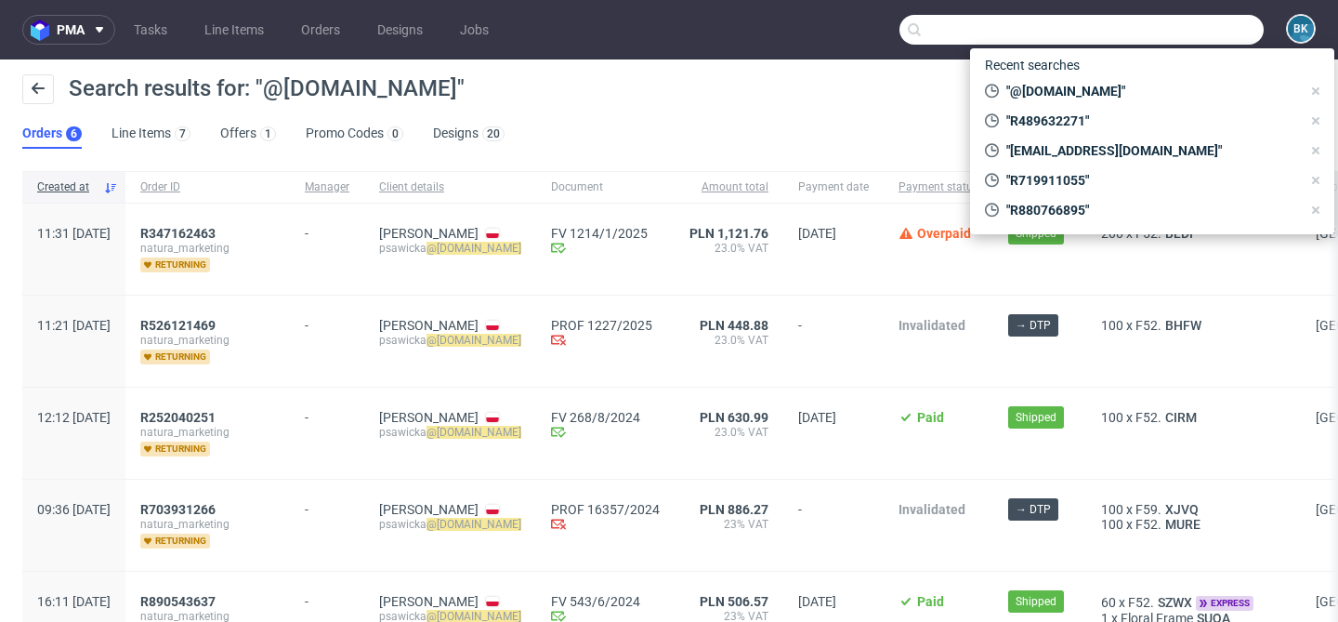
paste input "s.glebocka@boommedia.pl"
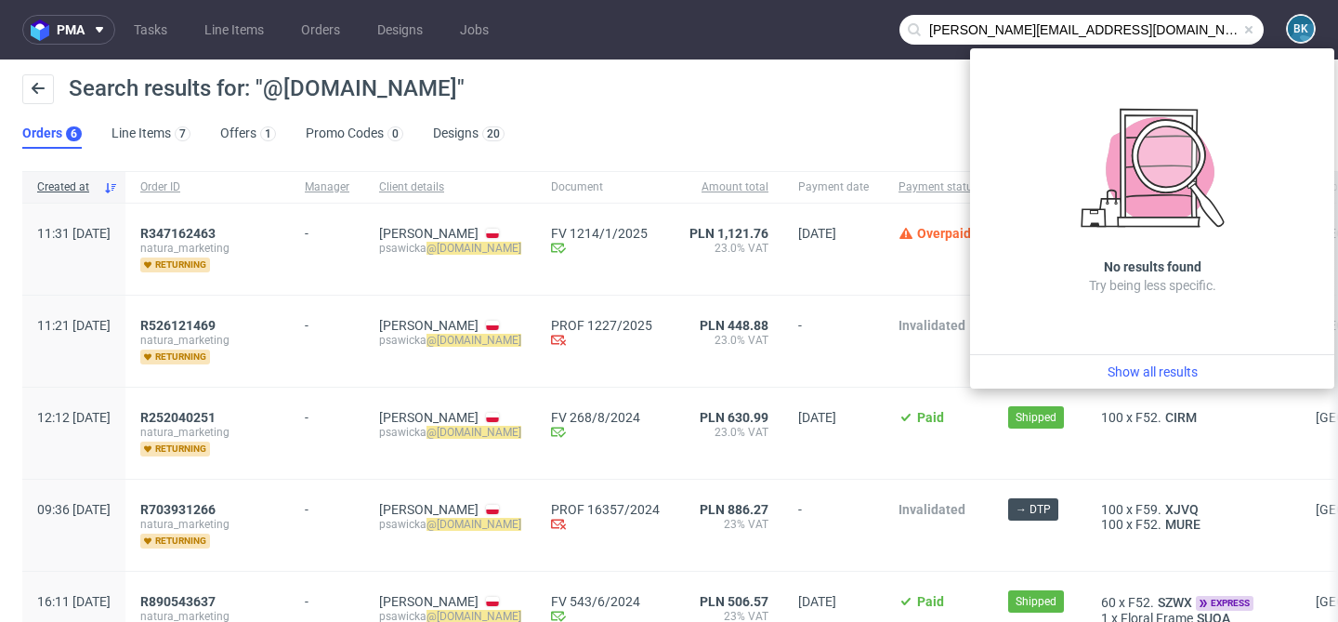
drag, startPoint x: 981, startPoint y: 33, endPoint x: 863, endPoint y: 30, distance: 118.1
click at [862, 30] on nav "pma Tasks Line Items Orders Designs Jobs s.glebocka@boommedia.pl BK" at bounding box center [669, 29] width 1338 height 59
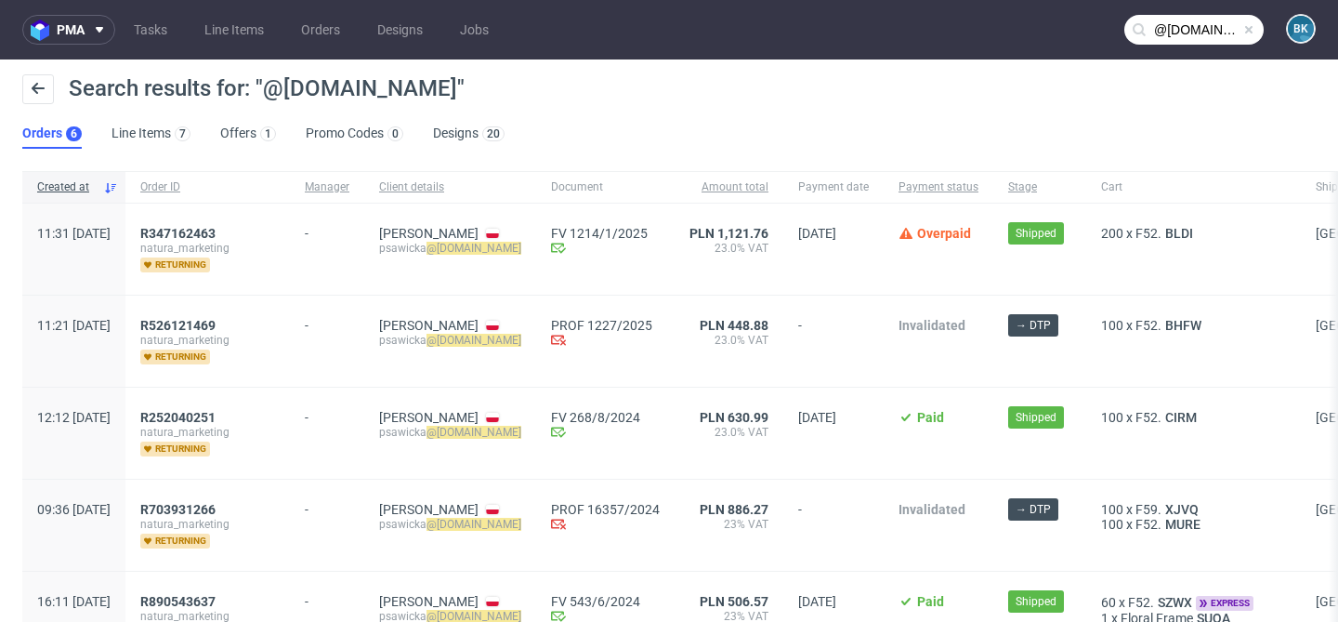
type input "@boommedia.pl"
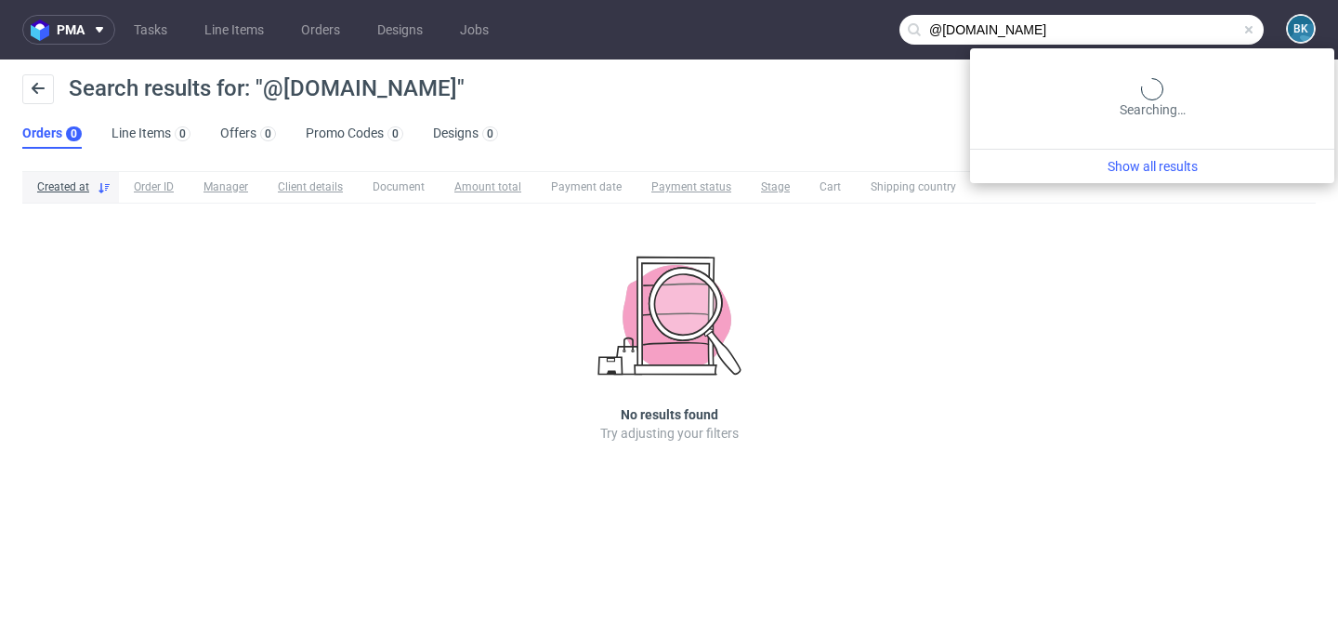
click at [1227, 44] on input "@boommedia.pl" at bounding box center [1082, 30] width 364 height 30
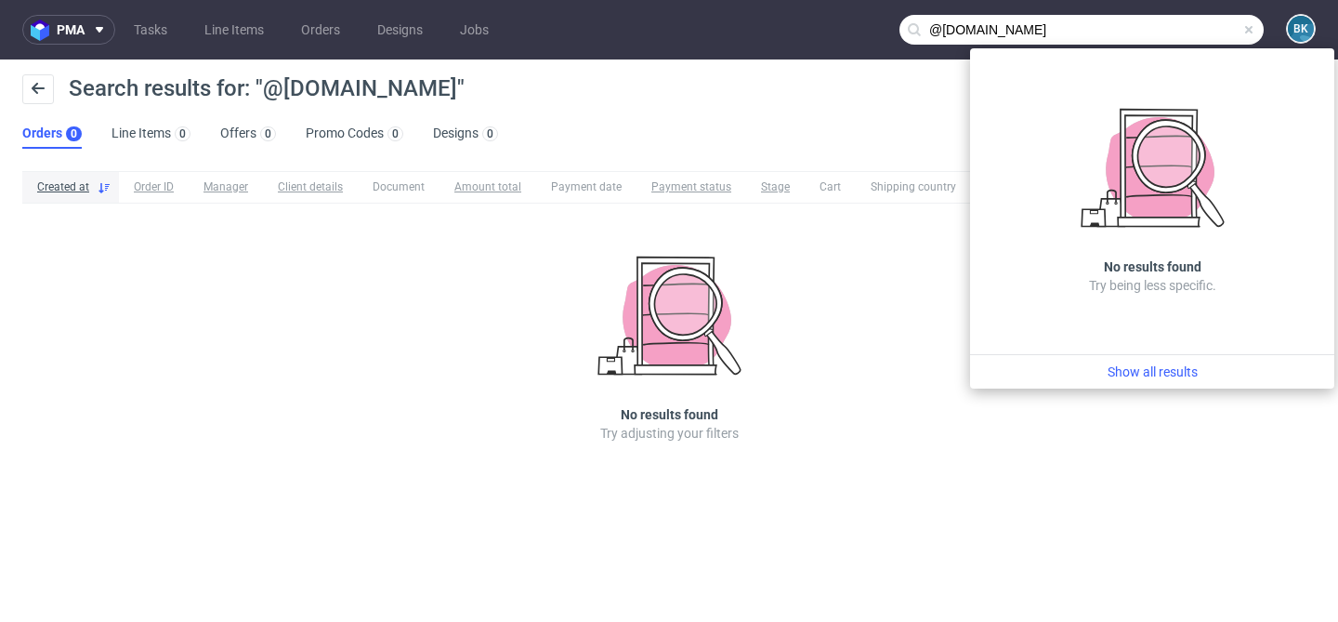
click at [1251, 25] on span at bounding box center [1249, 29] width 15 height 15
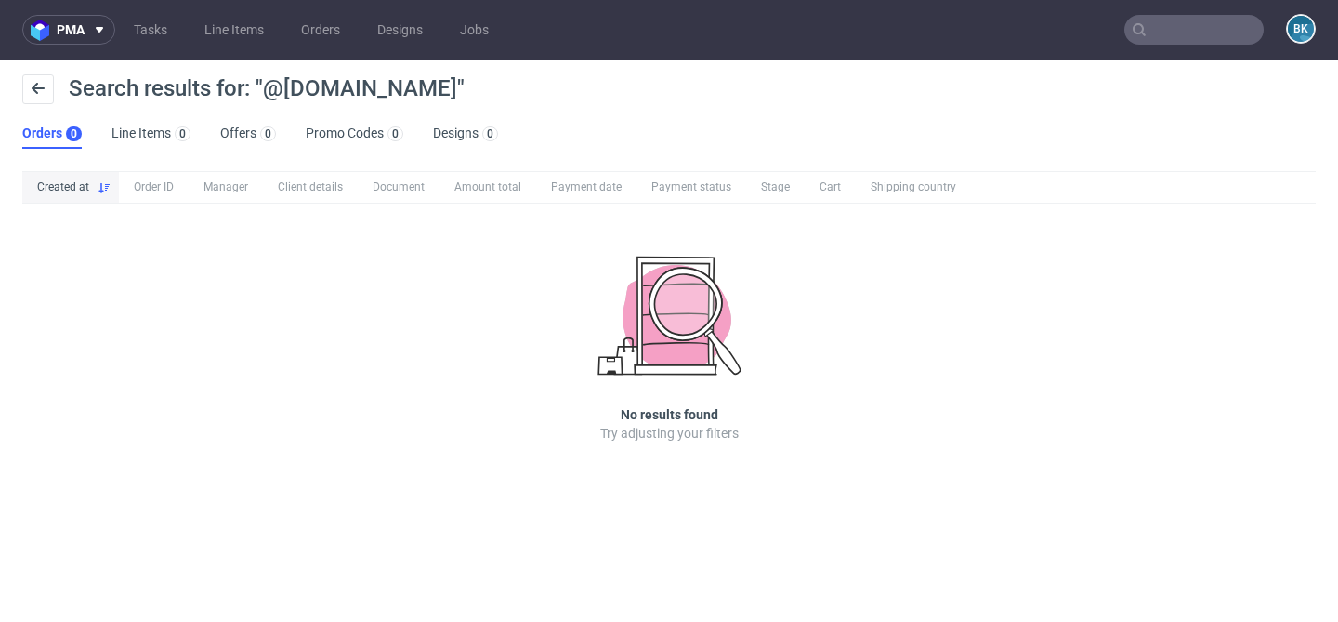
click at [1212, 32] on input "text" at bounding box center [1194, 30] width 139 height 30
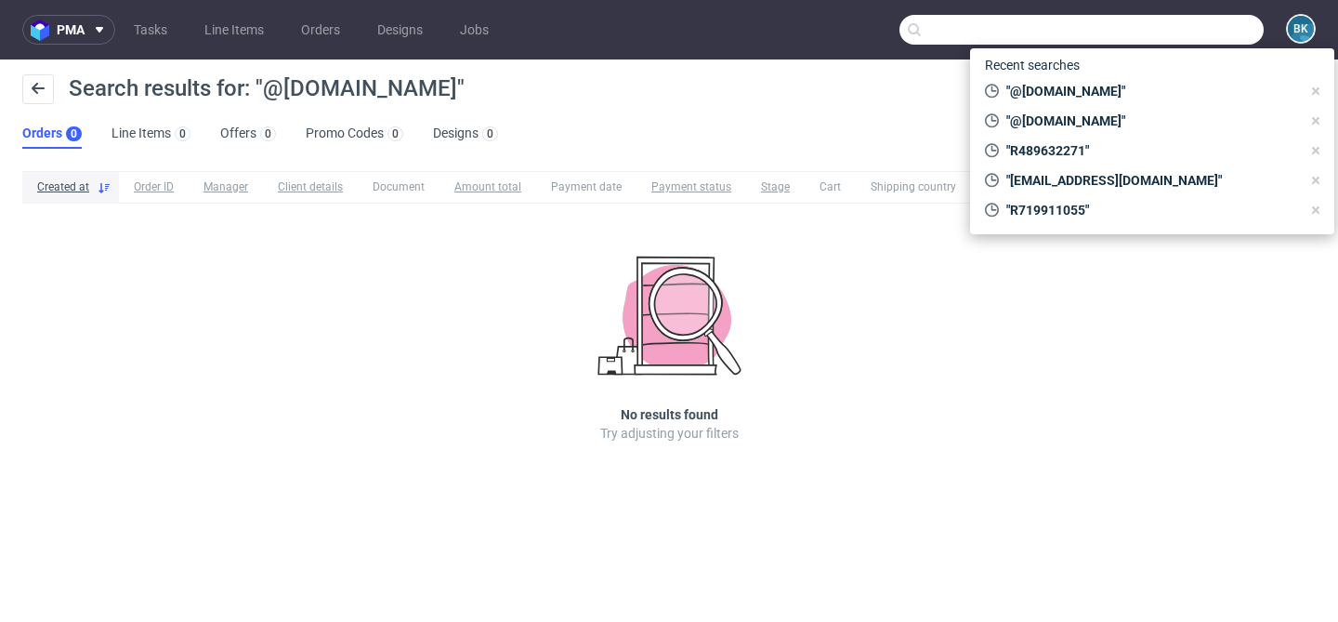
paste input "karolniedzwiadek@gmail.com"
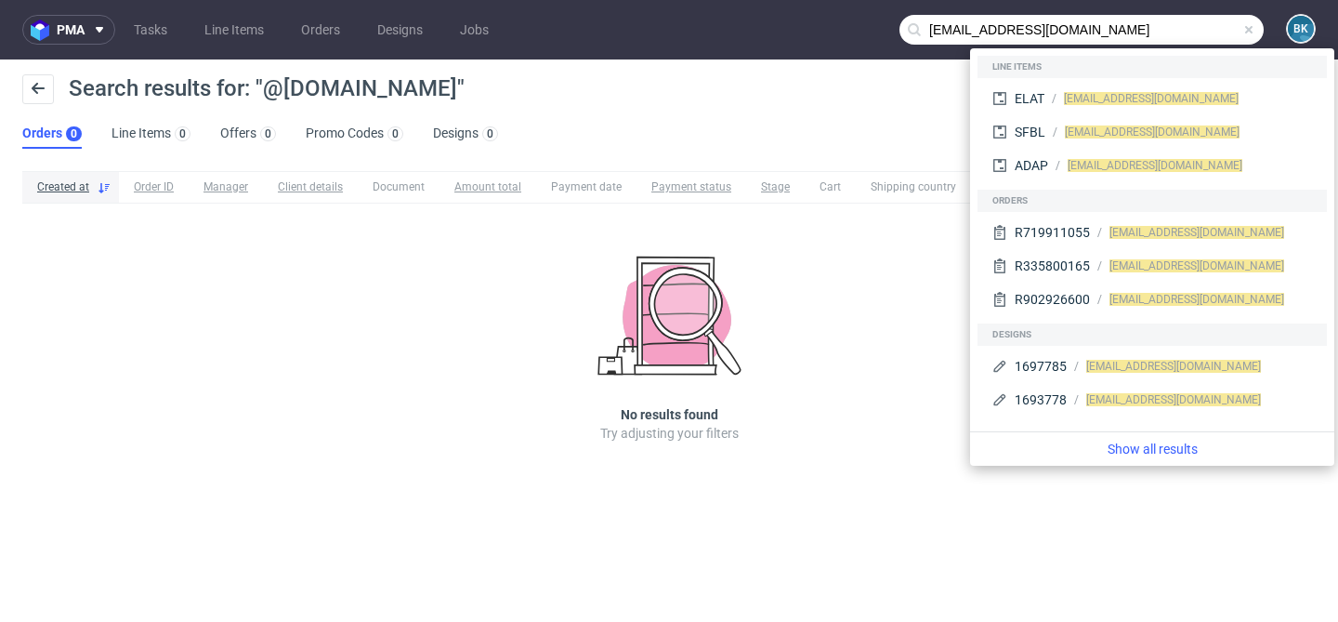
type input "karolniedzwiadek@gmail.com"
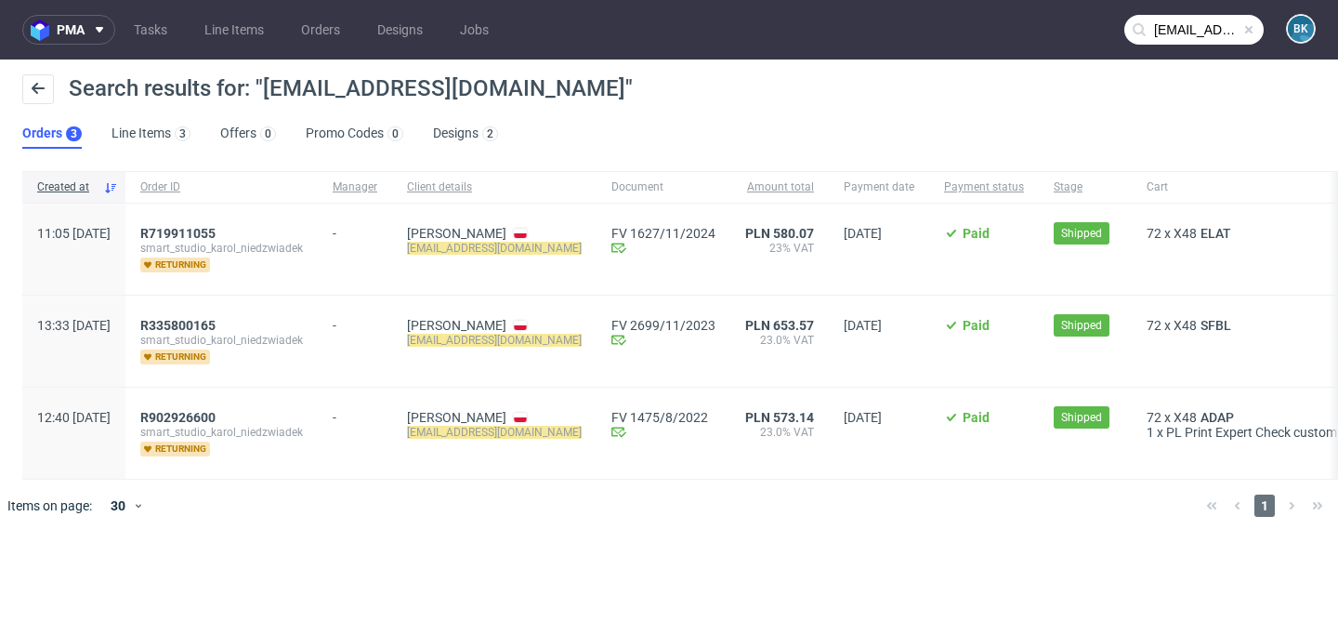
click at [812, 84] on div "Search results for: "karolniedzwiadek@gmail.com"" at bounding box center [669, 96] width 1294 height 45
click at [1247, 25] on span at bounding box center [1249, 29] width 15 height 15
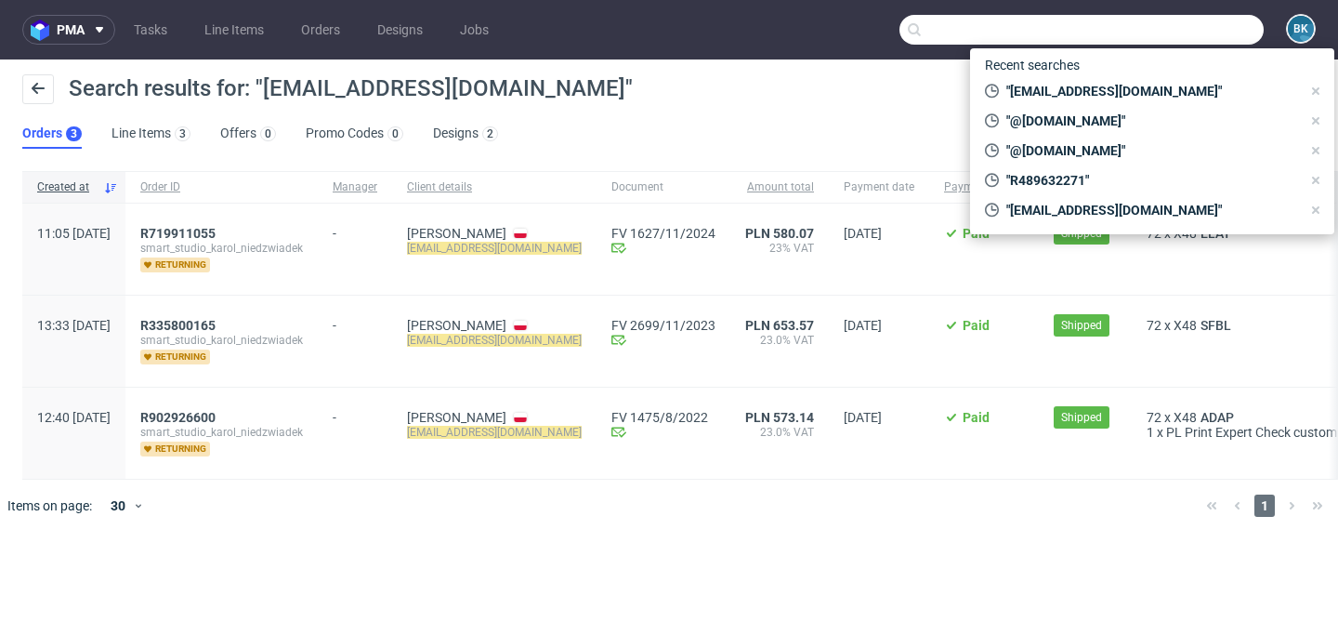
click at [1210, 29] on input "text" at bounding box center [1082, 30] width 364 height 30
paste input "R902926600"
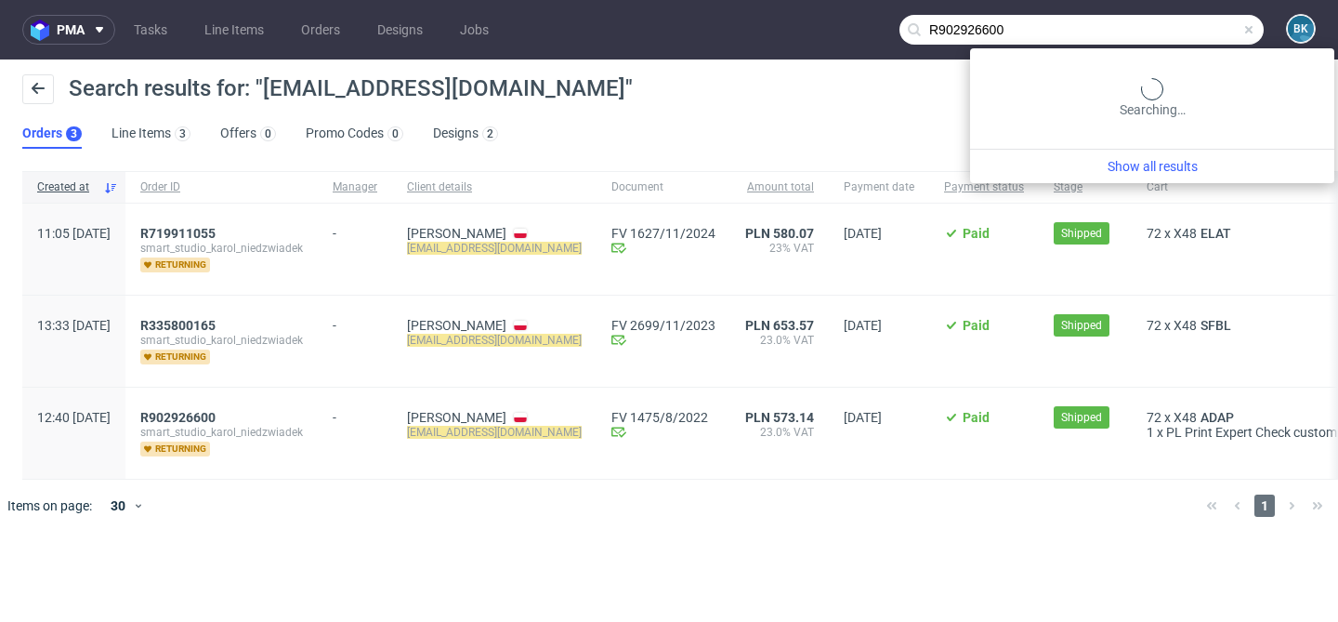
type input "R902926600"
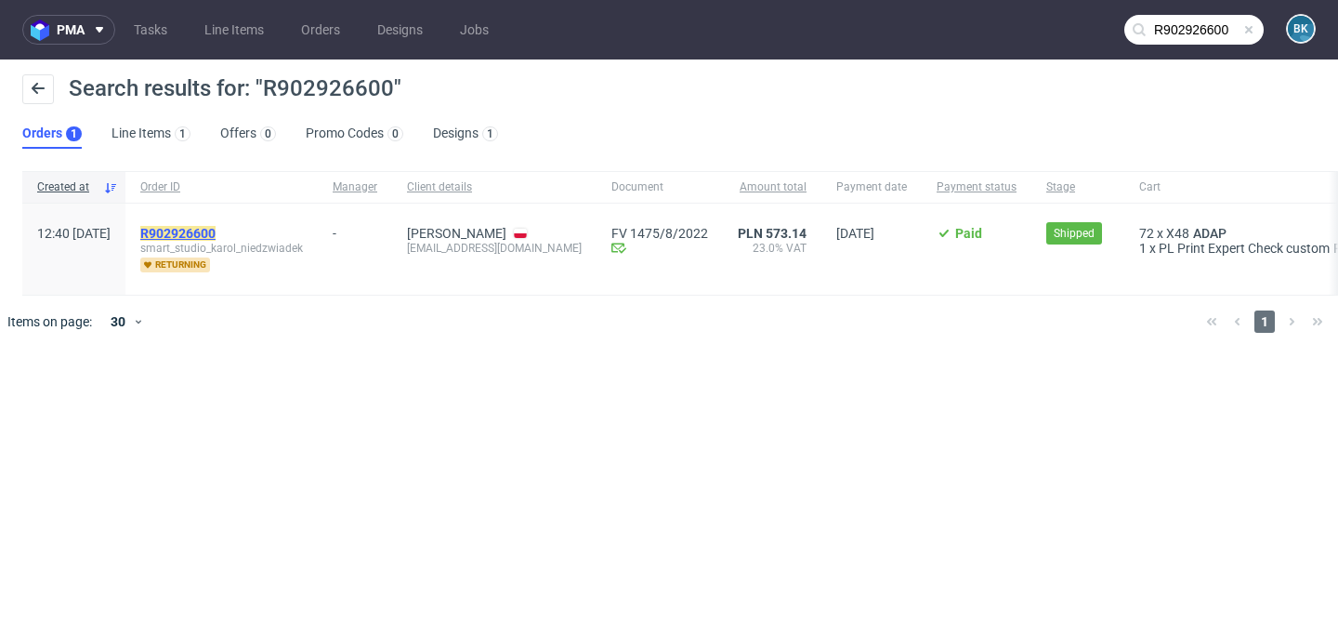
click at [212, 234] on mark "R902926600" at bounding box center [177, 233] width 75 height 15
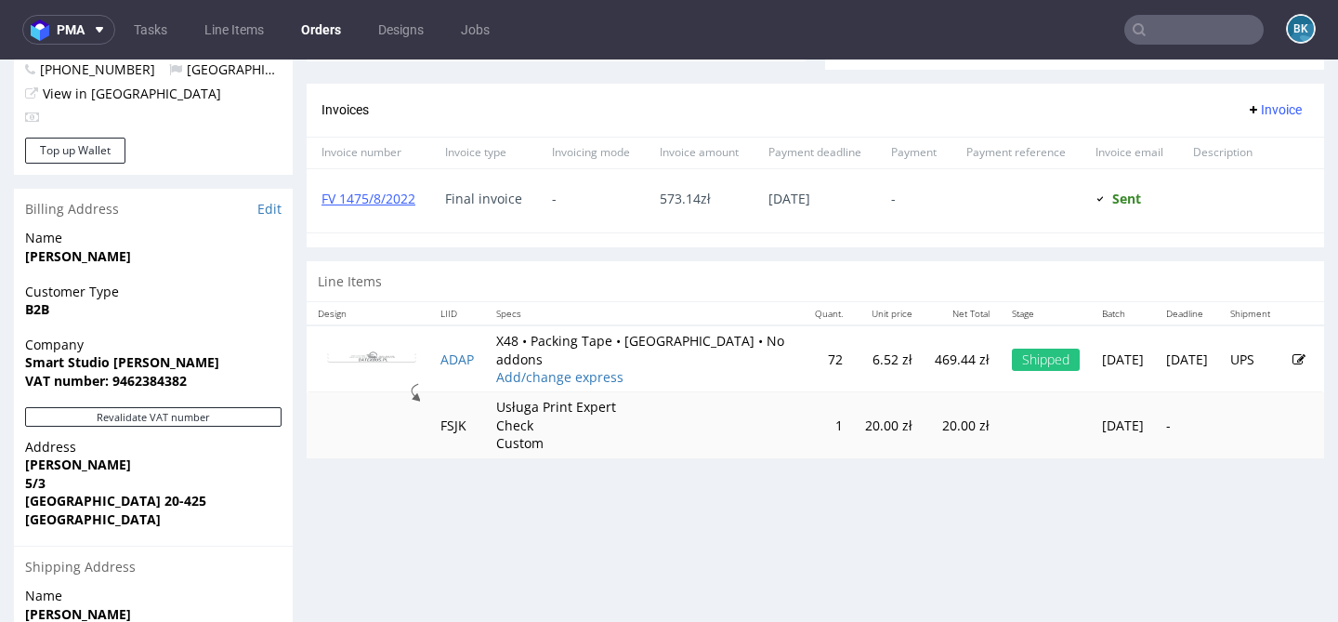
scroll to position [752, 0]
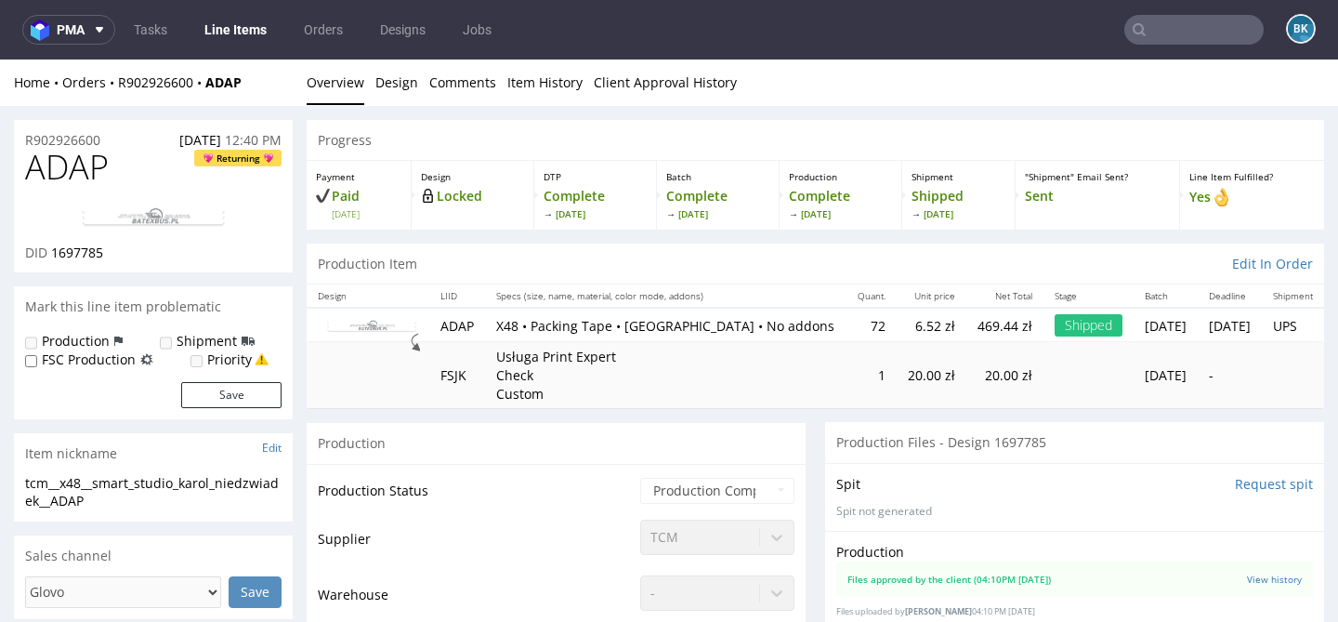
click at [1178, 33] on input "text" at bounding box center [1194, 30] width 139 height 30
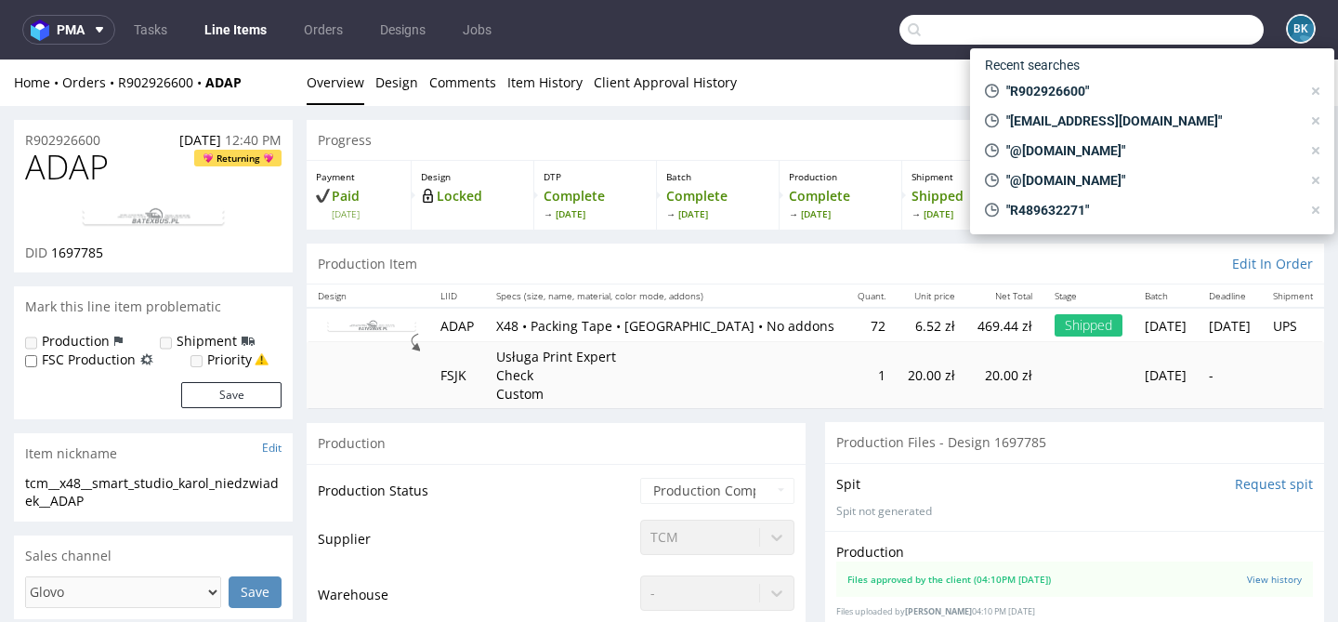
paste input "R266099087"
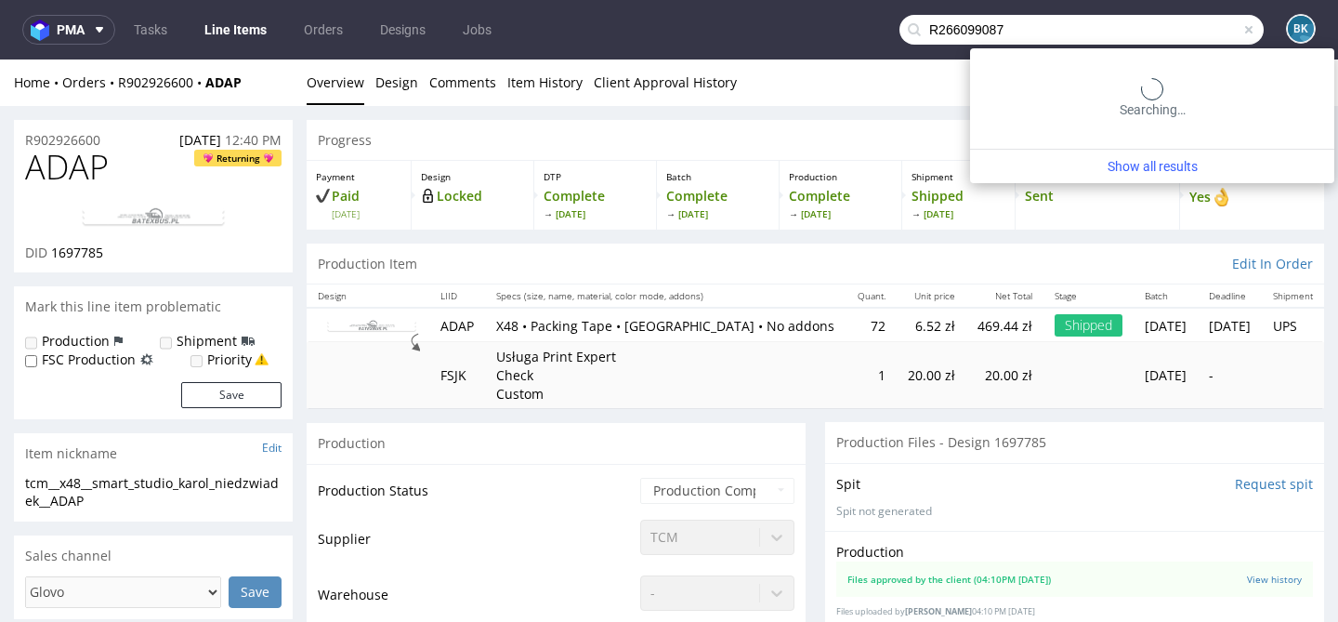
type input "R266099087"
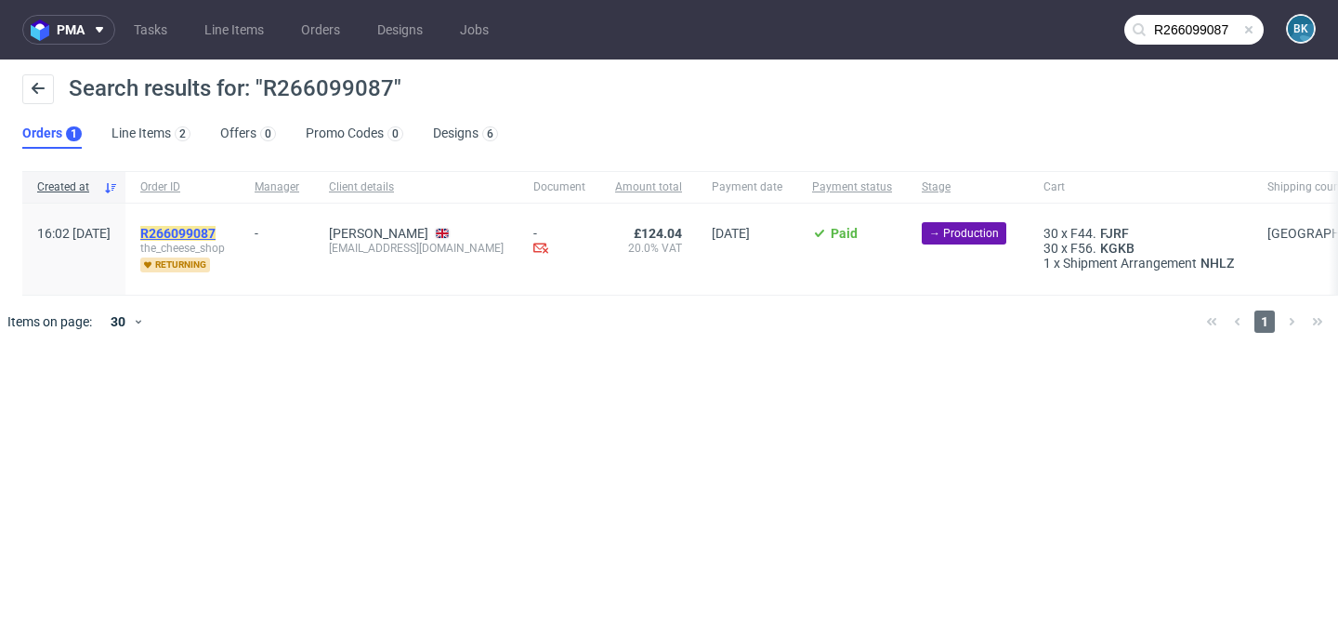
click at [193, 233] on mark "R266099087" at bounding box center [177, 233] width 75 height 15
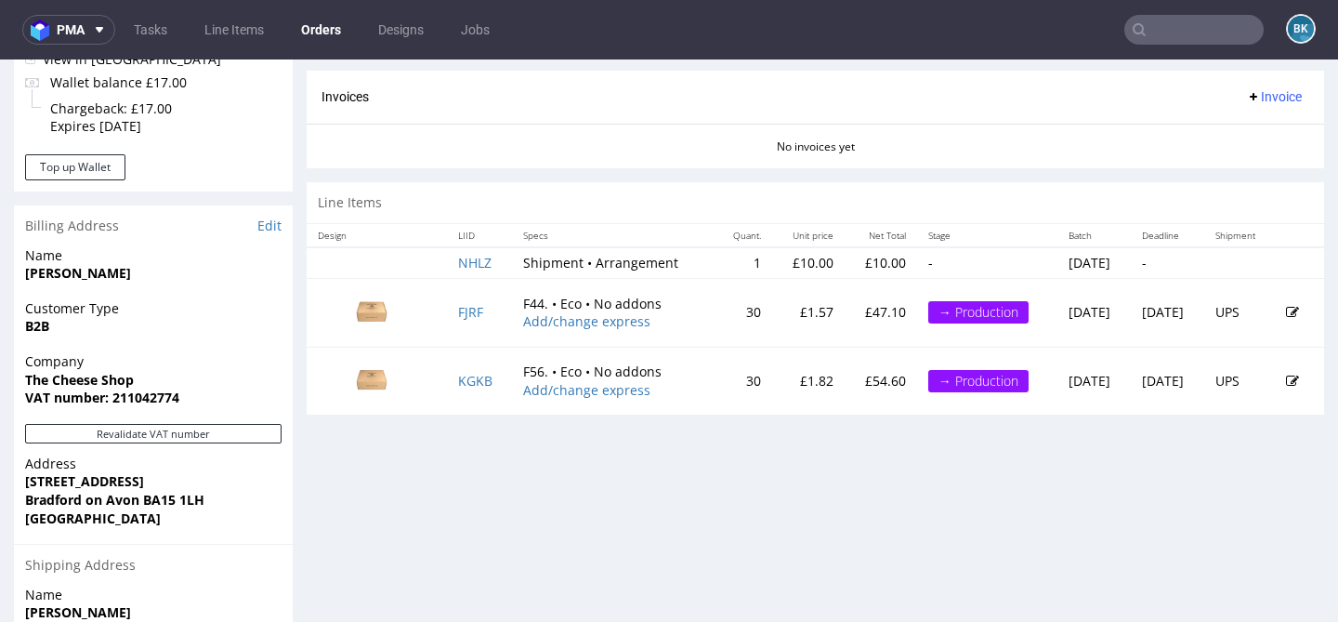
scroll to position [829, 0]
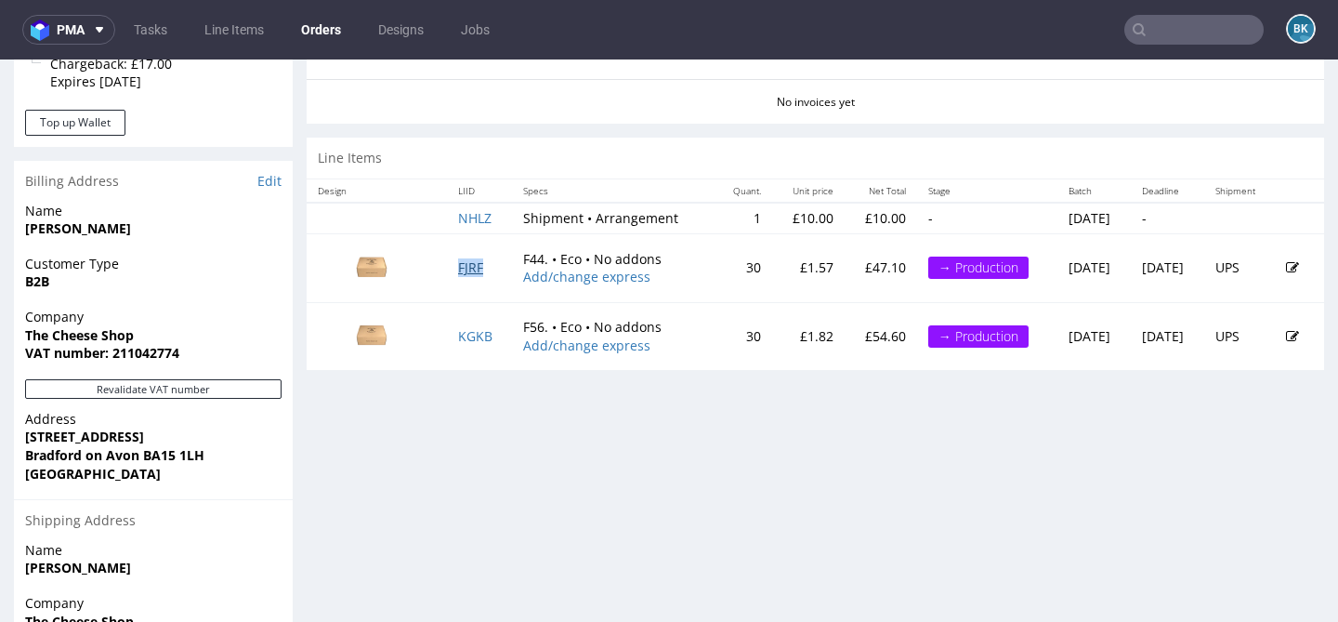
click at [461, 269] on link "FJRF" at bounding box center [470, 267] width 25 height 18
click at [463, 334] on link "KGKB" at bounding box center [475, 336] width 34 height 18
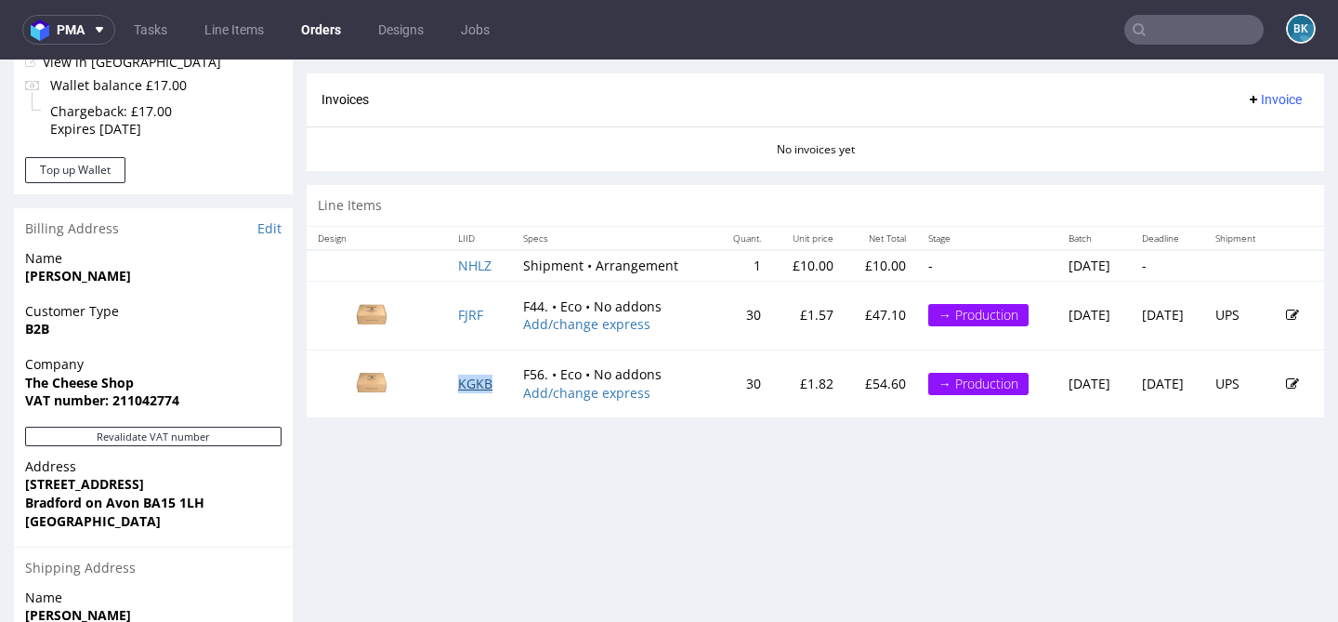
scroll to position [787, 0]
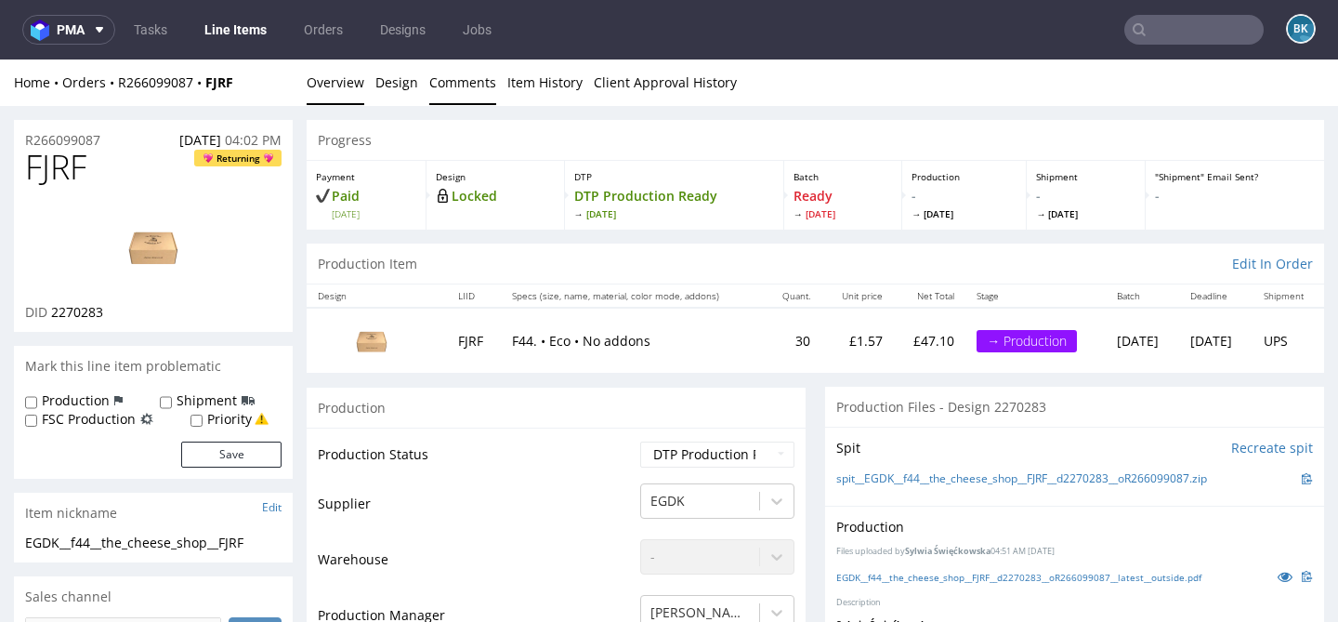
click at [436, 79] on link "Comments" at bounding box center [462, 82] width 67 height 46
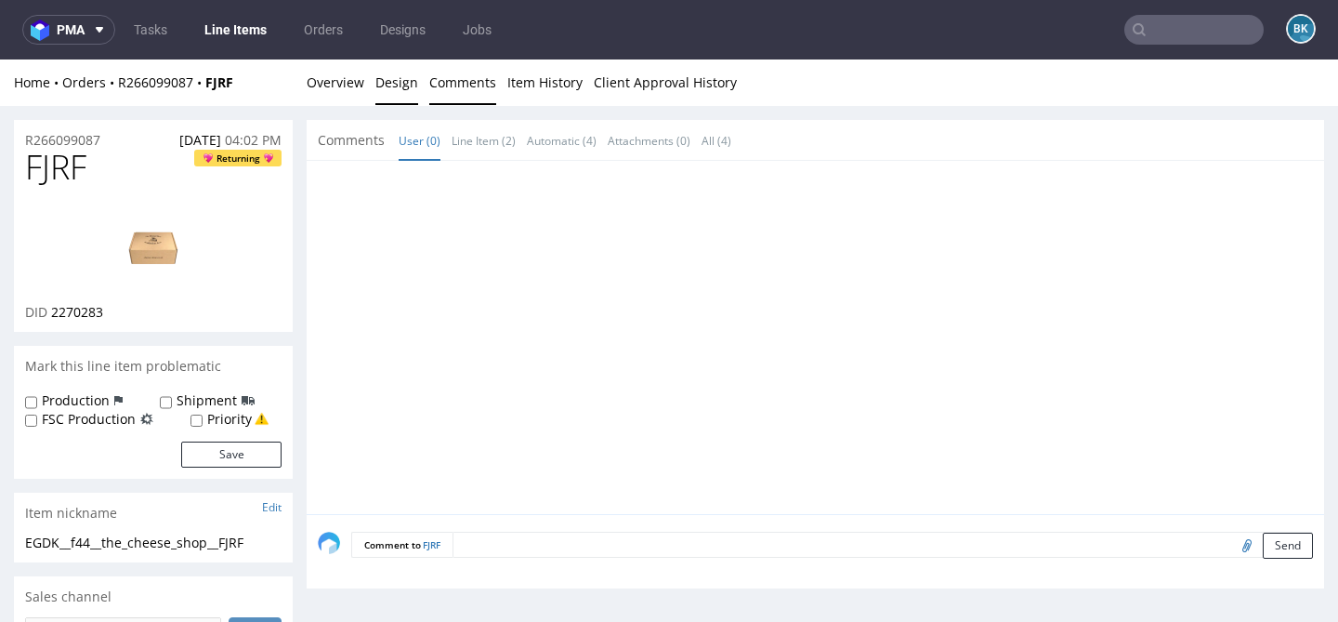
click at [393, 86] on link "Design" at bounding box center [396, 82] width 43 height 46
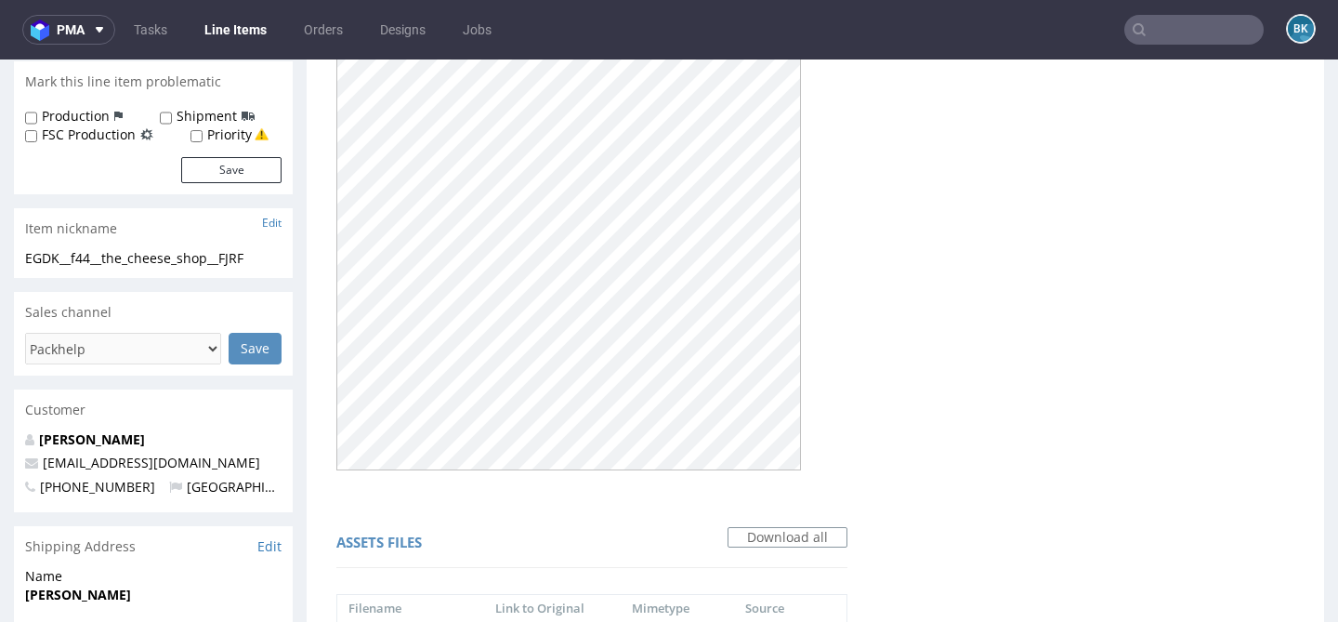
scroll to position [285, 0]
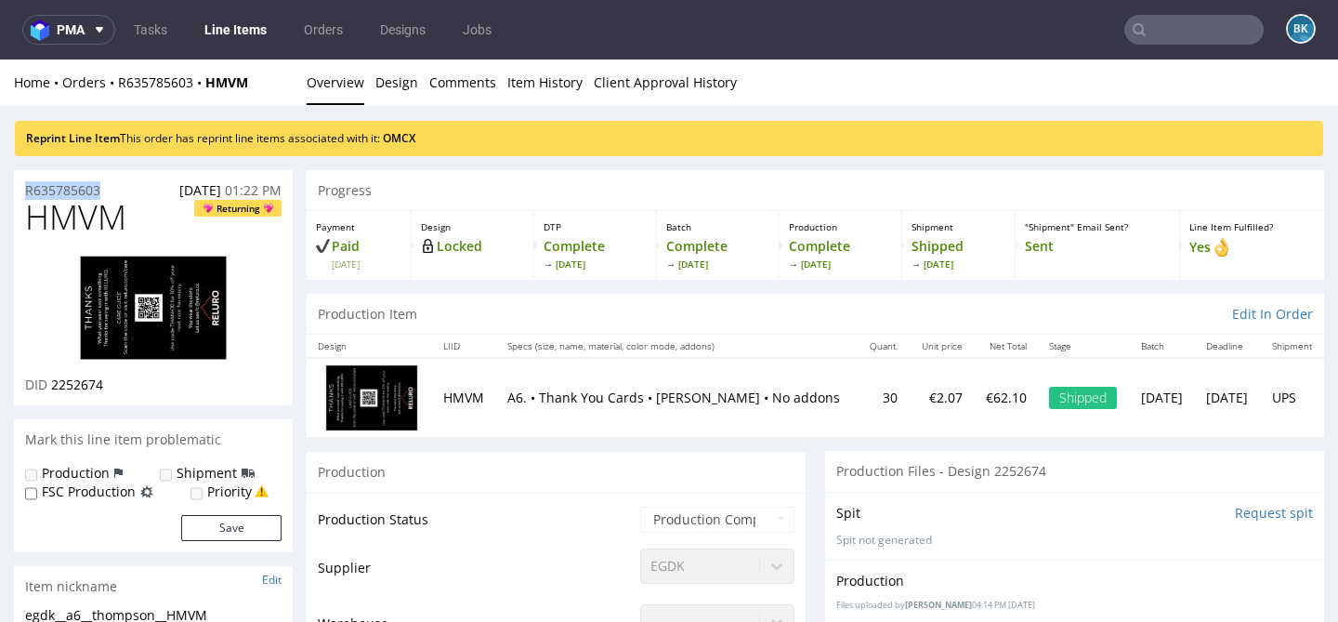
drag, startPoint x: 112, startPoint y: 188, endPoint x: 7, endPoint y: 188, distance: 105.0
copy p "R635785603"
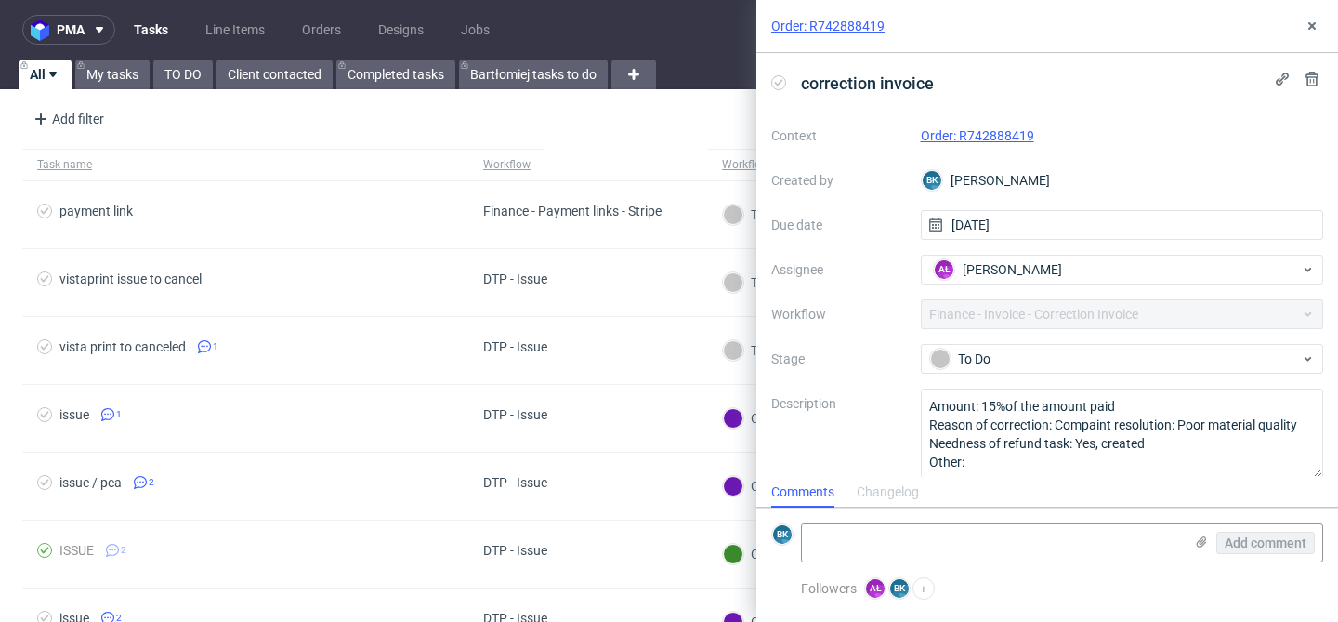
scroll to position [16, 0]
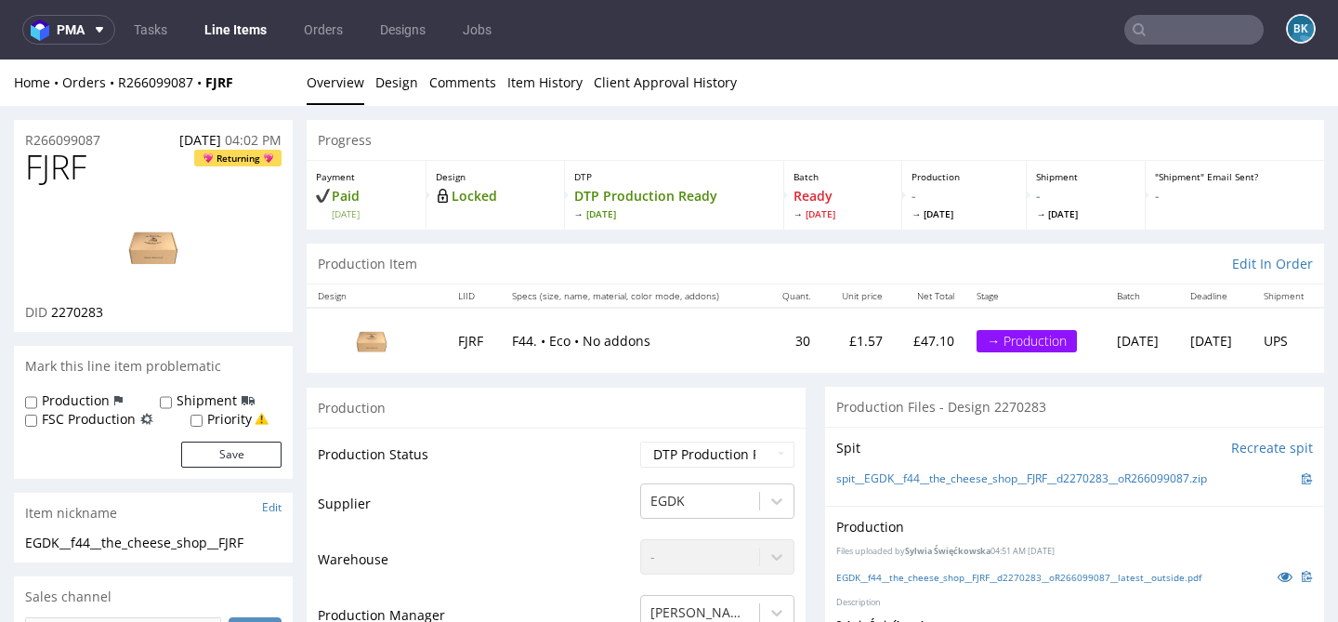
click at [156, 242] on img at bounding box center [153, 246] width 149 height 84
click at [402, 85] on link "Design" at bounding box center [396, 82] width 43 height 46
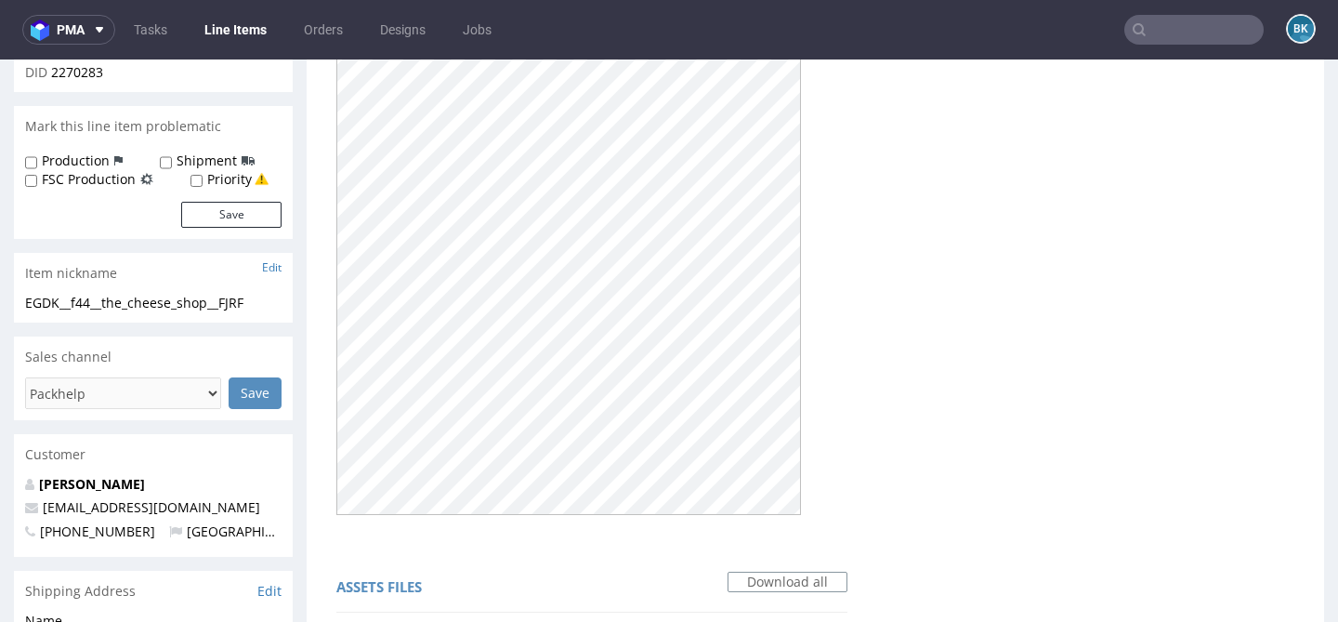
scroll to position [244, 0]
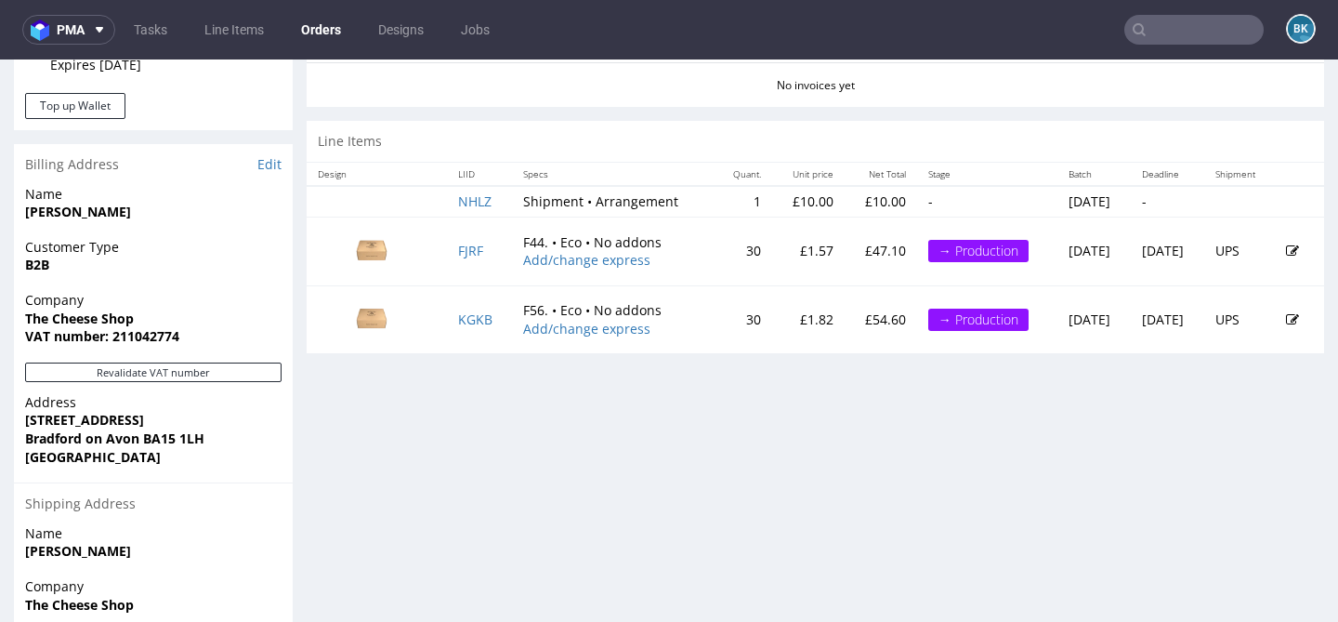
scroll to position [882, 0]
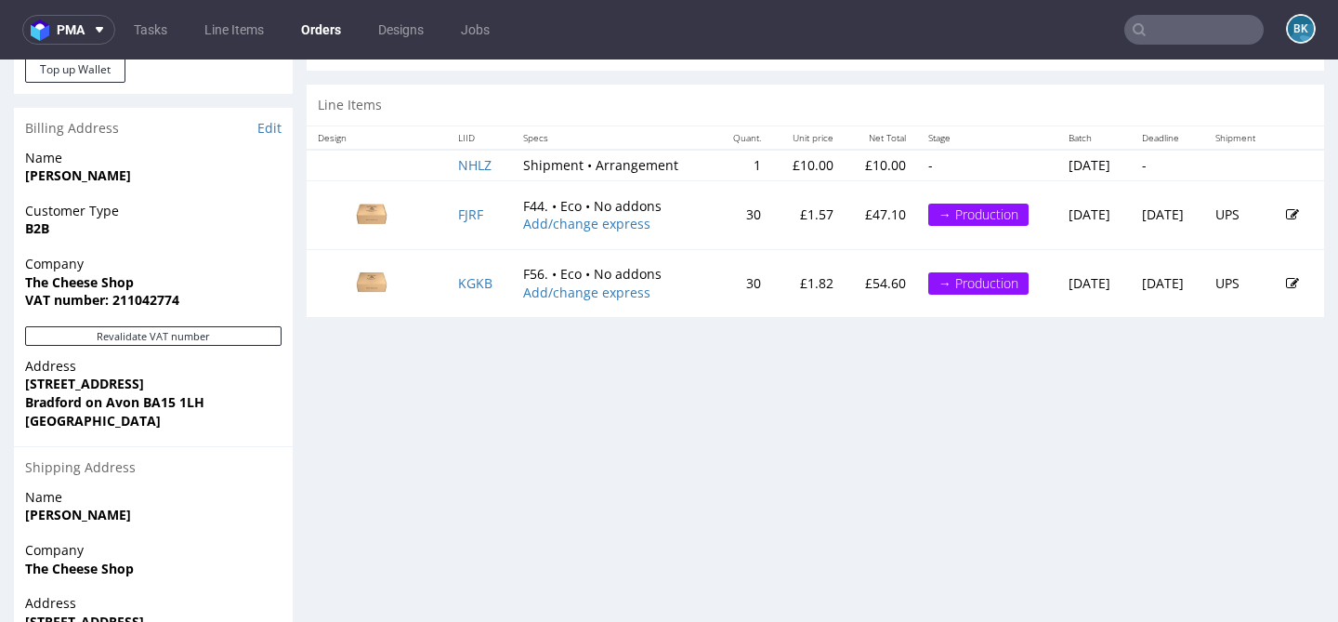
click at [1166, 27] on input "text" at bounding box center [1194, 30] width 139 height 30
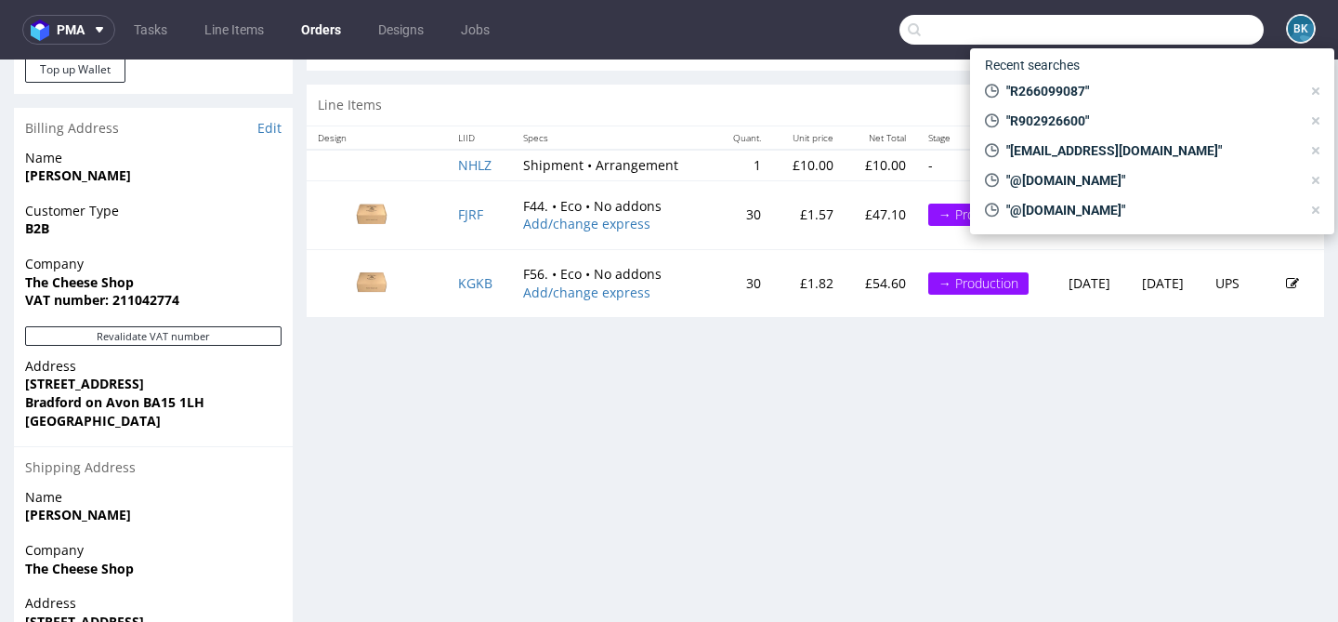
paste input "[EMAIL_ADDRESS][DOMAIN_NAME]"
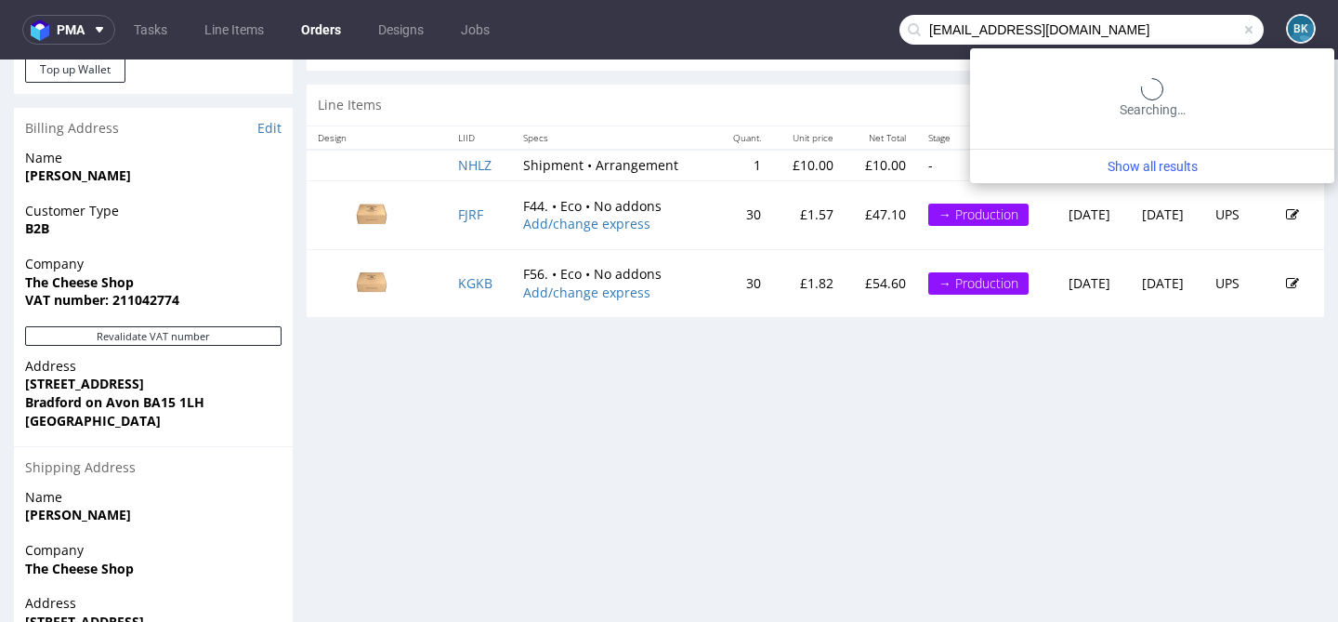
type input "[EMAIL_ADDRESS][DOMAIN_NAME]"
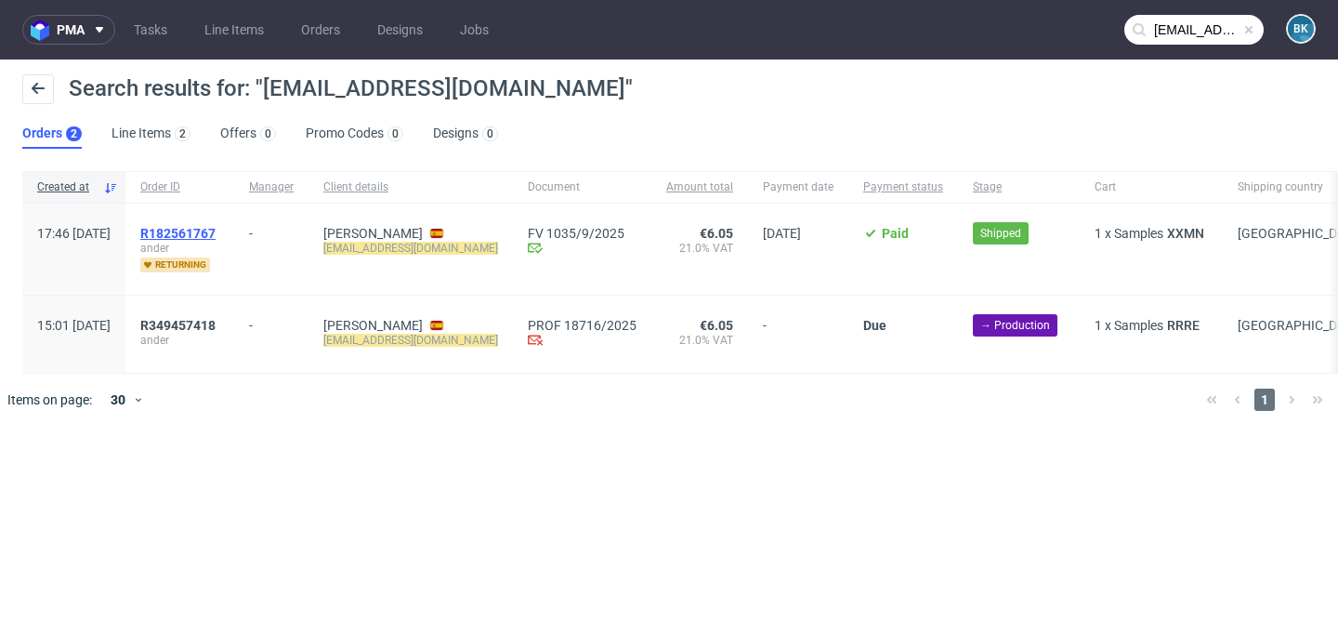
click at [216, 227] on span "R182561767" at bounding box center [177, 233] width 75 height 15
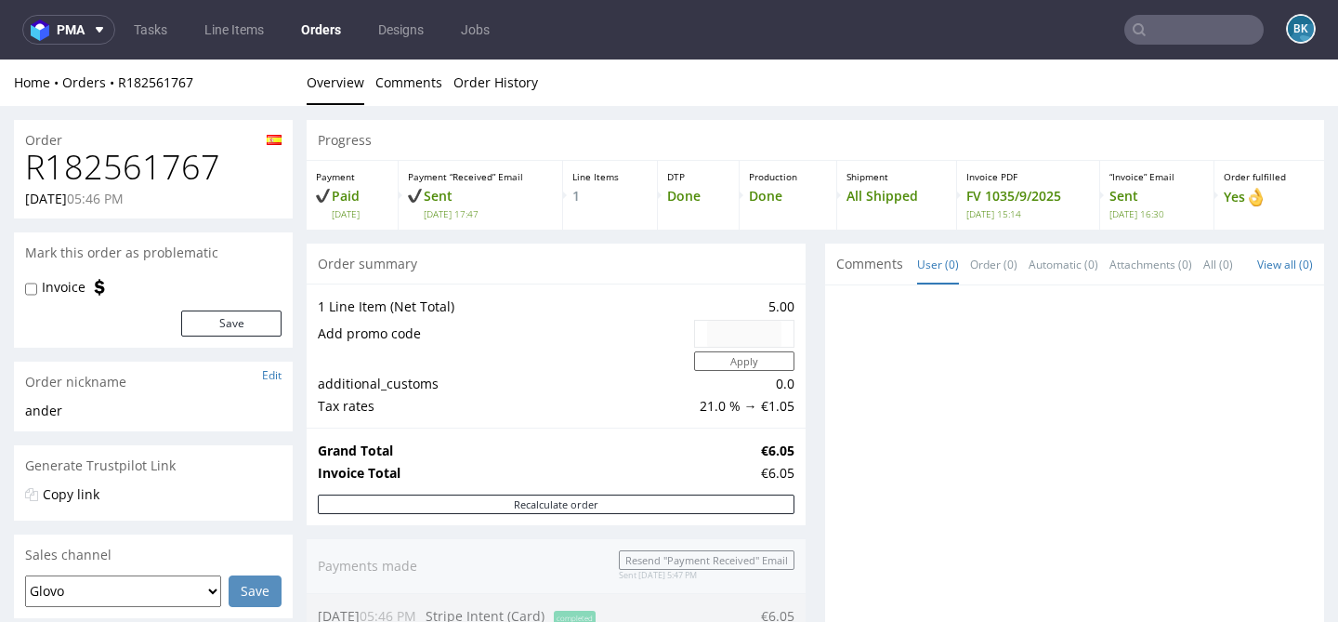
type input "[EMAIL_ADDRESS][DOMAIN_NAME]"
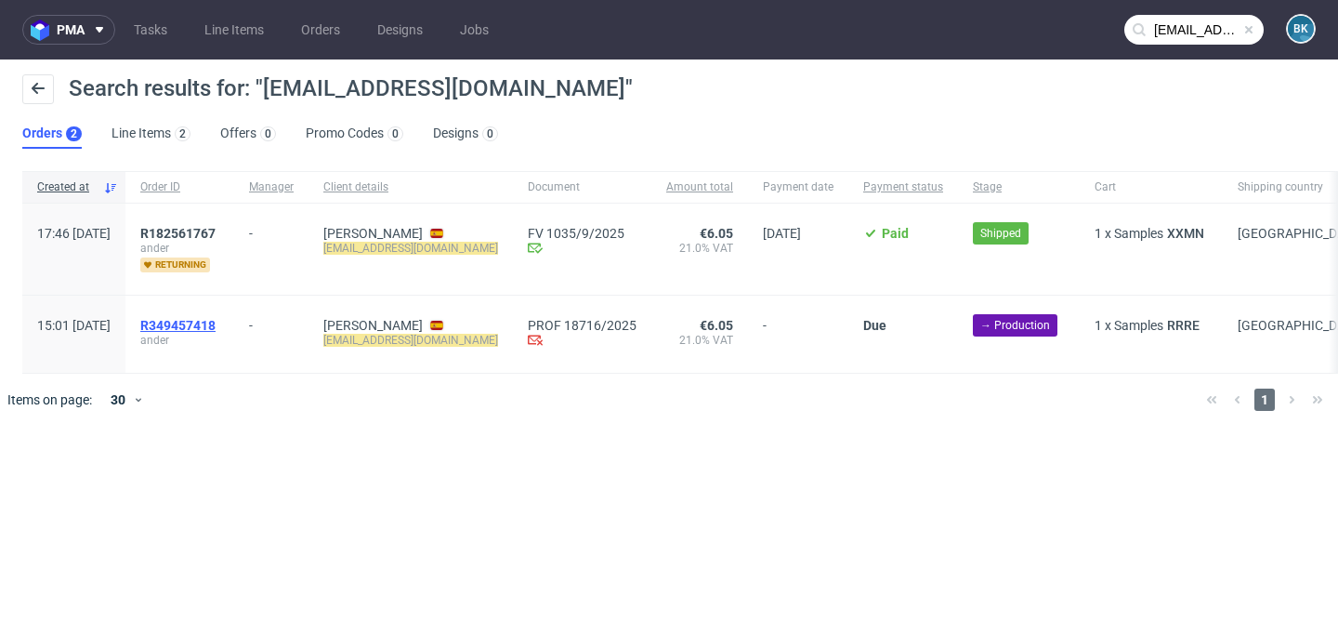
click at [216, 319] on span "R349457418" at bounding box center [177, 325] width 75 height 15
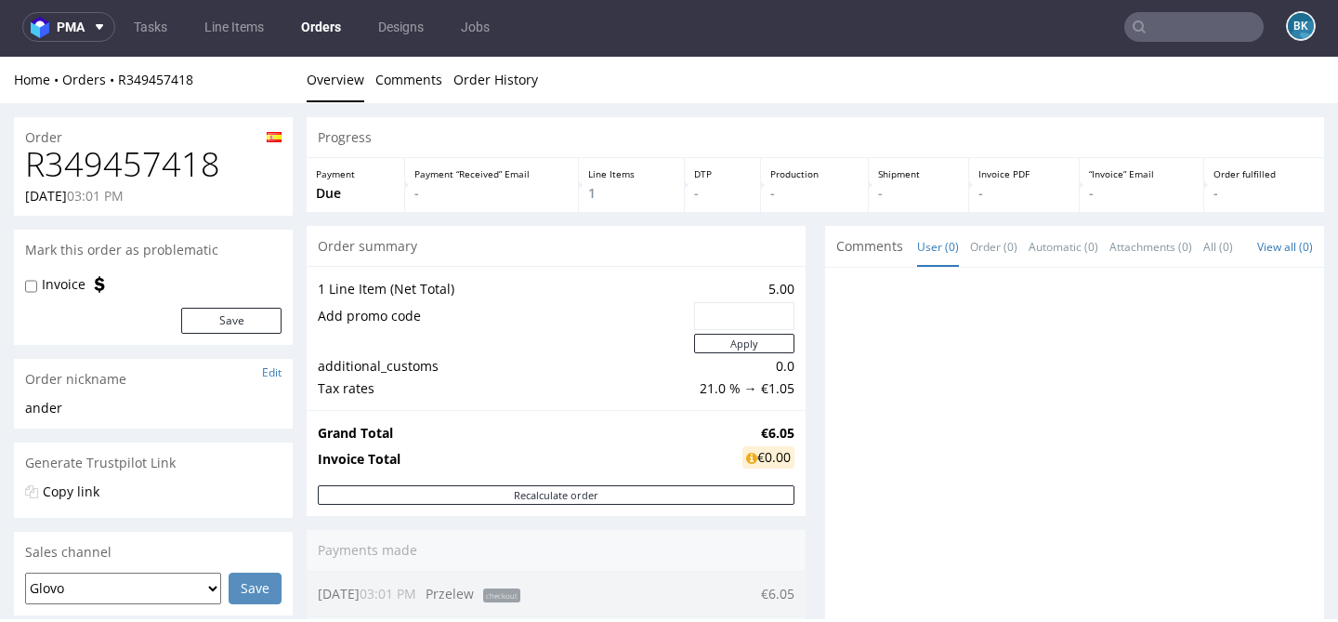
click at [135, 174] on h1 "R349457418" at bounding box center [153, 164] width 257 height 37
copy h1 "R349457418"
click at [1184, 19] on input "text" at bounding box center [1194, 27] width 139 height 30
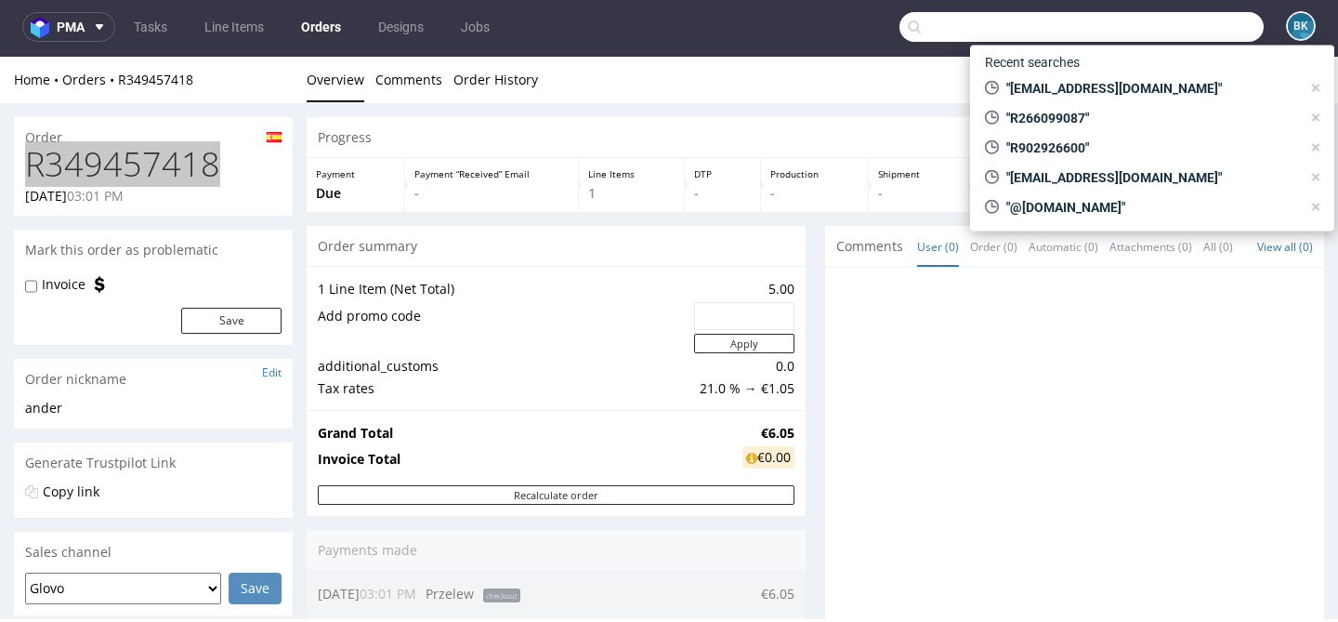
paste input "[EMAIL_ADDRESS][DOMAIN_NAME]"
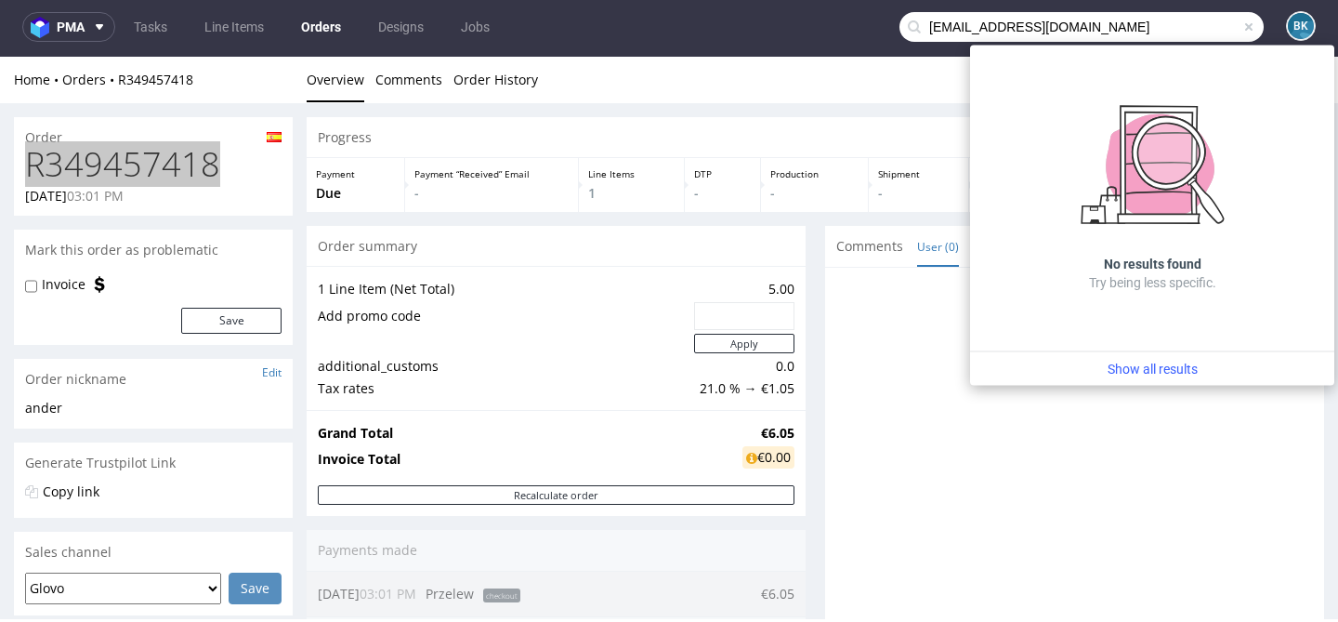
type input "[EMAIL_ADDRESS][DOMAIN_NAME]"
